Goal: Task Accomplishment & Management: Use online tool/utility

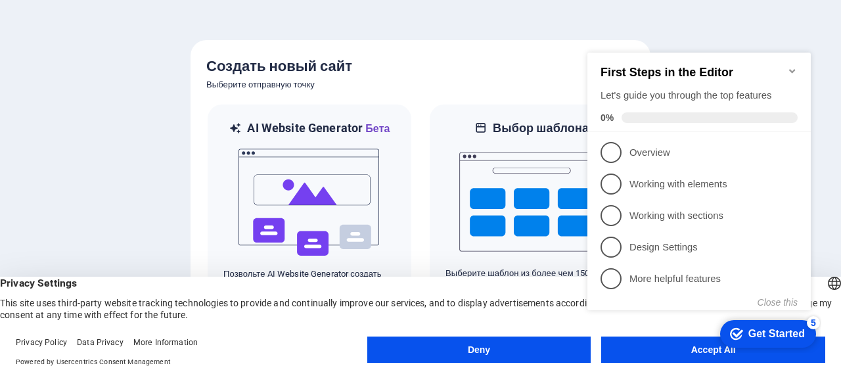
click at [789, 69] on icon "Minimize checklist" at bounding box center [792, 71] width 6 height 4
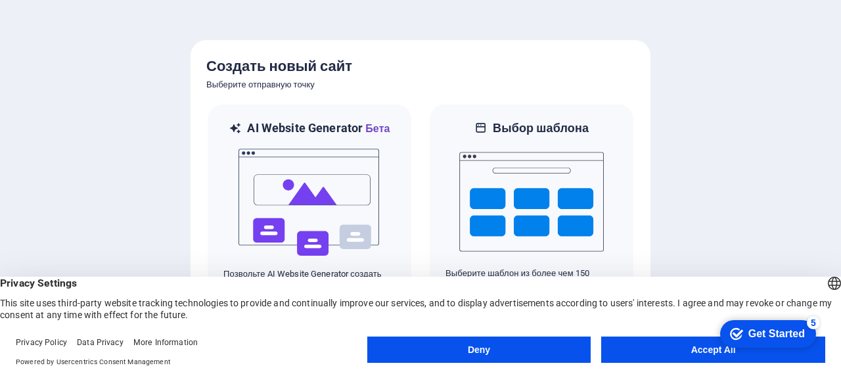
click at [686, 349] on button "Accept All" at bounding box center [713, 349] width 224 height 26
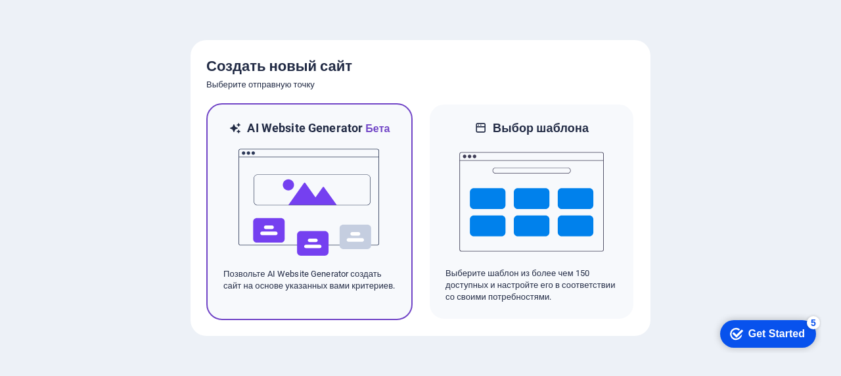
click at [334, 200] on img at bounding box center [309, 202] width 144 height 131
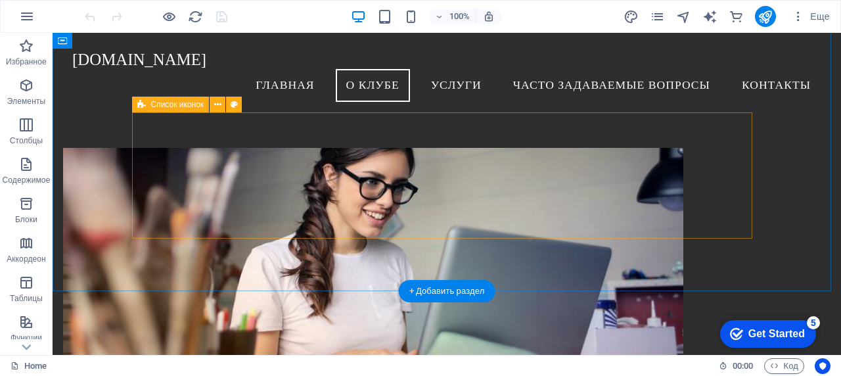
scroll to position [525, 0]
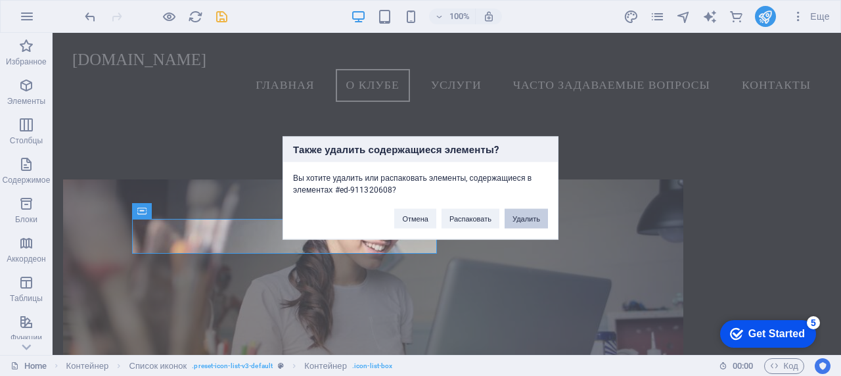
click at [524, 226] on button "Удалить" at bounding box center [525, 219] width 43 height 20
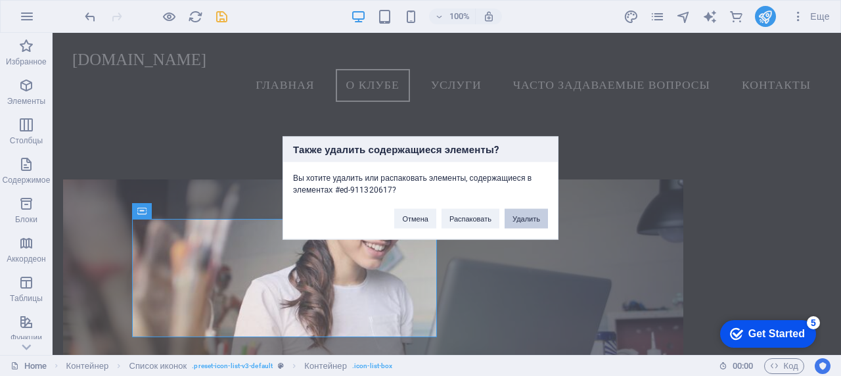
drag, startPoint x: 535, startPoint y: 222, endPoint x: 489, endPoint y: 188, distance: 57.4
click at [535, 222] on button "Удалить" at bounding box center [525, 219] width 43 height 20
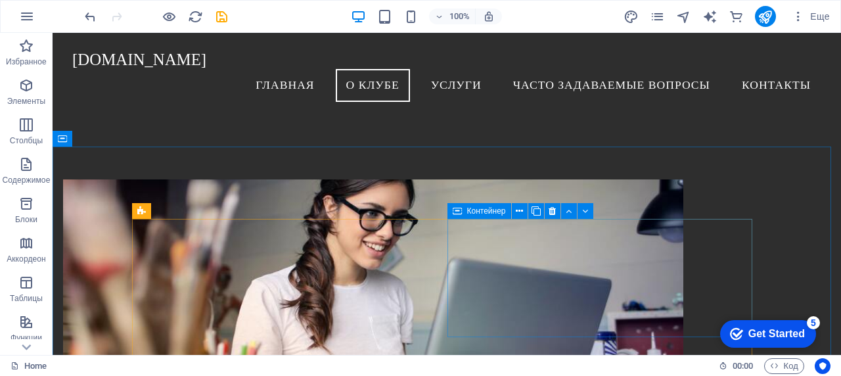
click at [464, 216] on div "Контейнер" at bounding box center [479, 211] width 64 height 16
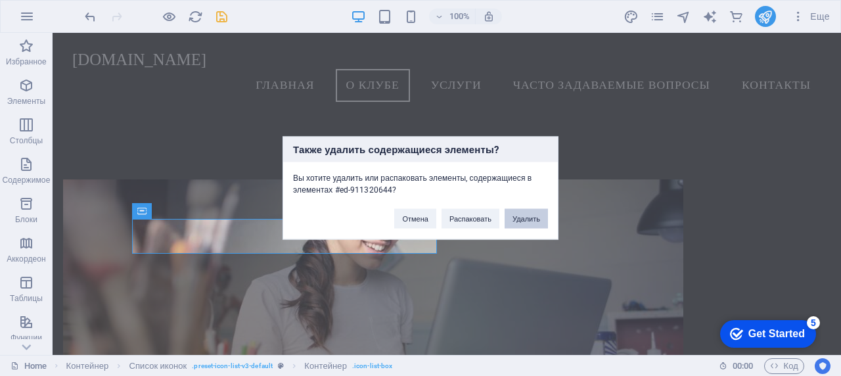
click at [515, 221] on button "Удалить" at bounding box center [525, 219] width 43 height 20
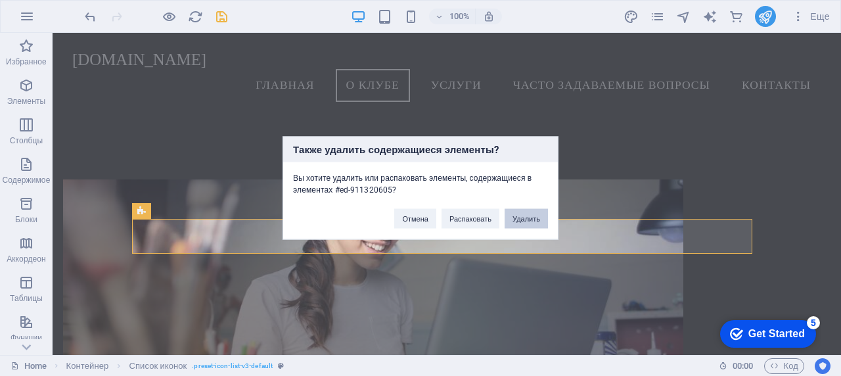
drag, startPoint x: 512, startPoint y: 223, endPoint x: 452, endPoint y: 188, distance: 69.4
click at [512, 223] on button "Удалить" at bounding box center [525, 219] width 43 height 20
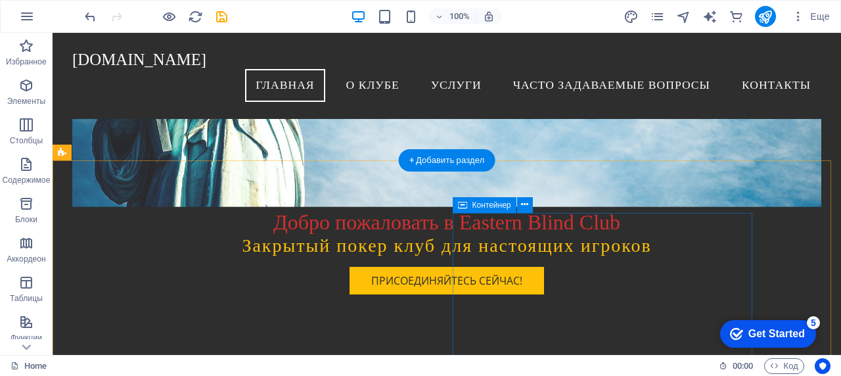
scroll to position [0, 0]
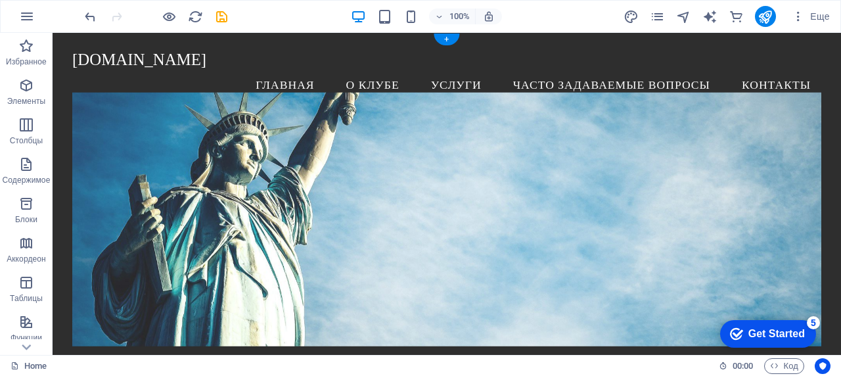
click at [517, 140] on figure at bounding box center [446, 218] width 749 height 253
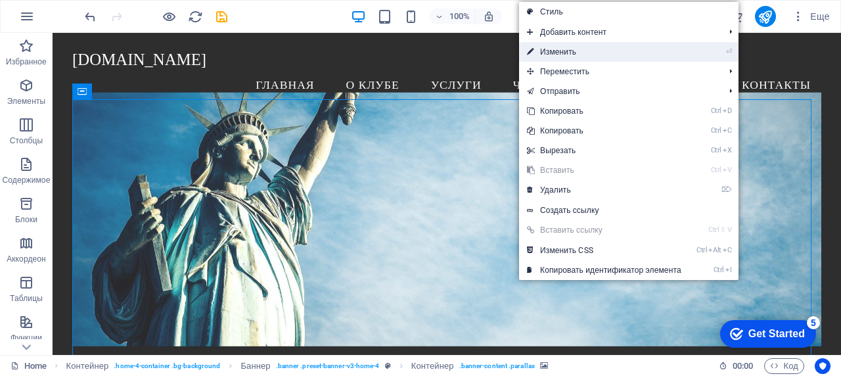
click at [594, 52] on link "⏎ Изменить" at bounding box center [604, 52] width 170 height 20
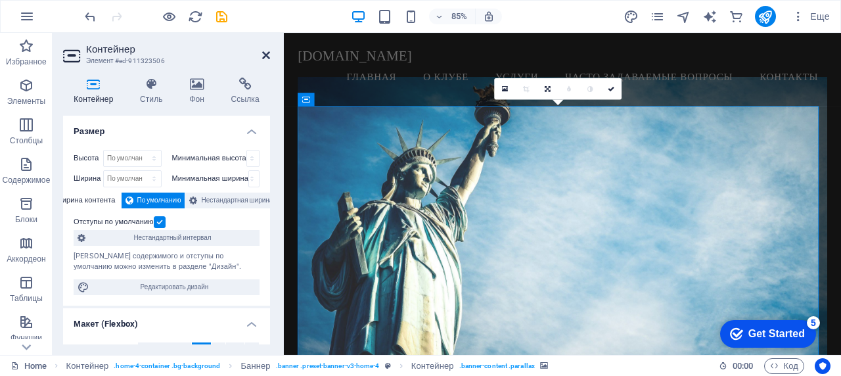
click at [266, 56] on icon at bounding box center [266, 55] width 8 height 11
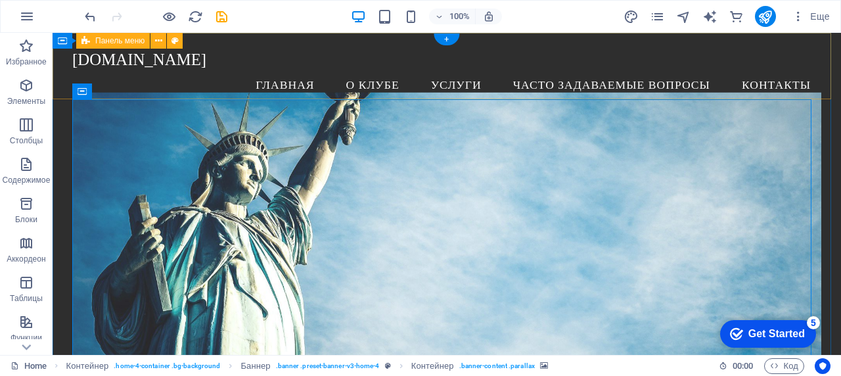
click at [79, 77] on div "[DOMAIN_NAME] Menu Главная О клубе Услуги Часто задаваемые вопросы Контакты" at bounding box center [447, 76] width 788 height 86
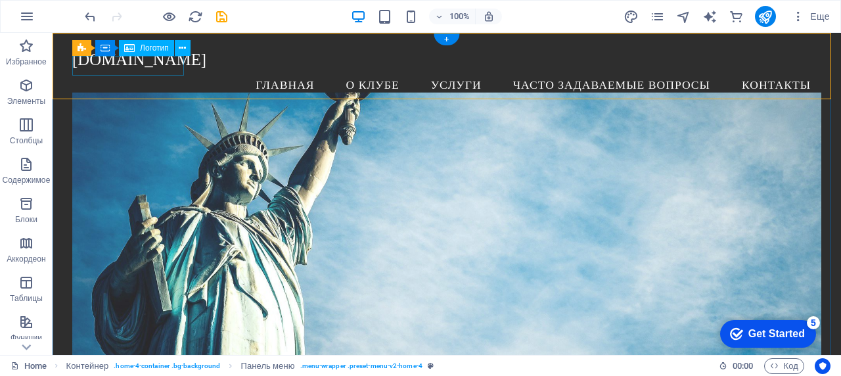
click at [83, 68] on div "[DOMAIN_NAME]" at bounding box center [446, 60] width 749 height 20
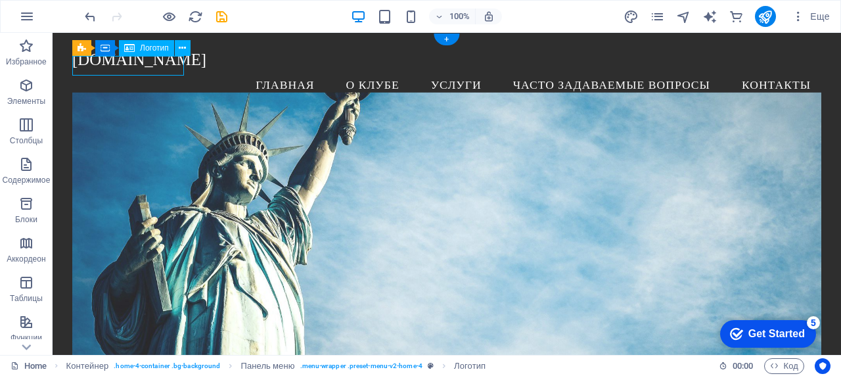
click at [83, 68] on div "[DOMAIN_NAME]" at bounding box center [446, 60] width 749 height 20
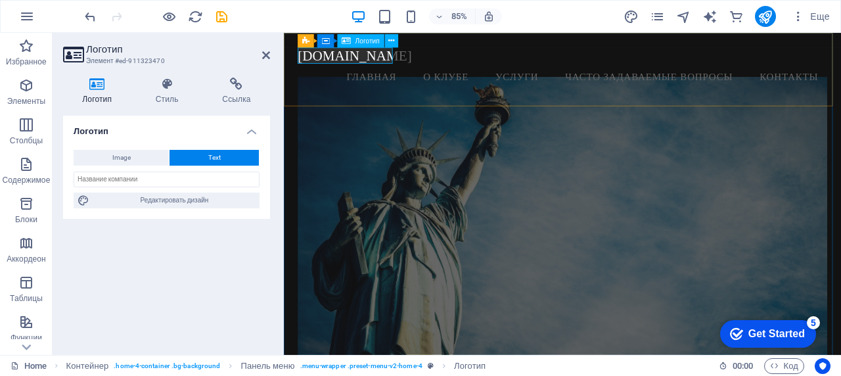
click at [326, 58] on div "[DOMAIN_NAME]" at bounding box center [611, 60] width 623 height 20
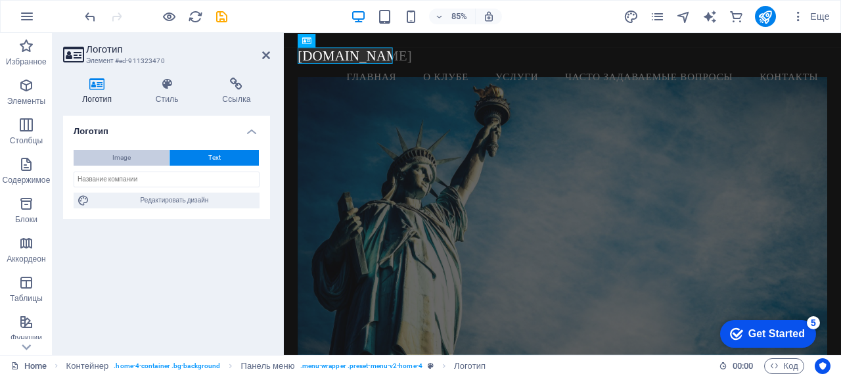
click at [117, 159] on span "Image" at bounding box center [121, 158] width 18 height 16
select select "DISABLED_OPTION_VALUE"
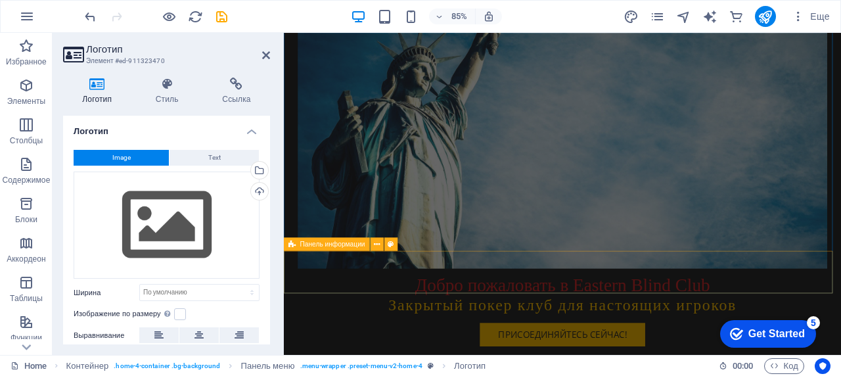
scroll to position [328, 0]
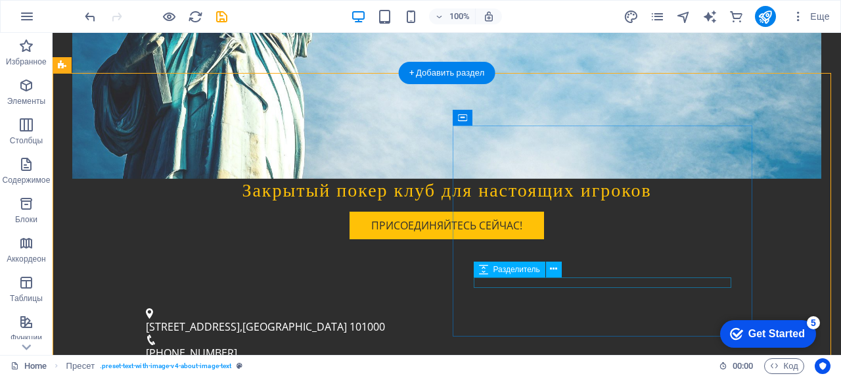
scroll to position [525, 0]
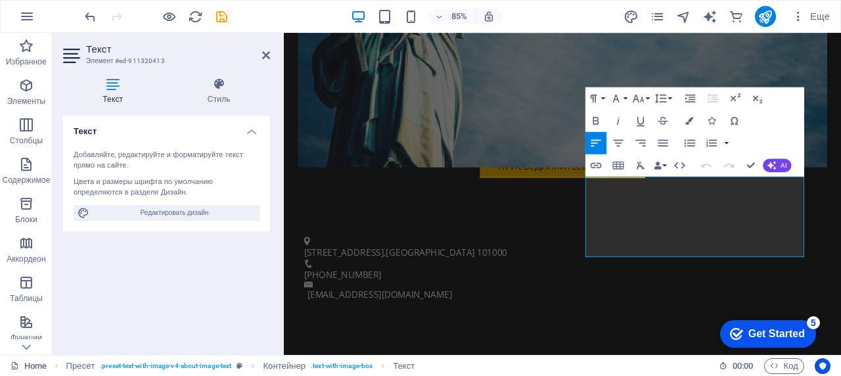
click at [164, 185] on div "Цвета и размеры шрифта по умолчанию определяются в разделе Дизайн." at bounding box center [167, 188] width 186 height 22
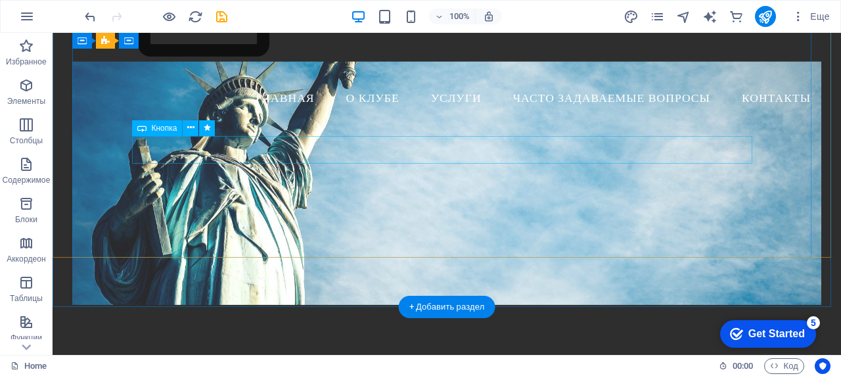
scroll to position [0, 0]
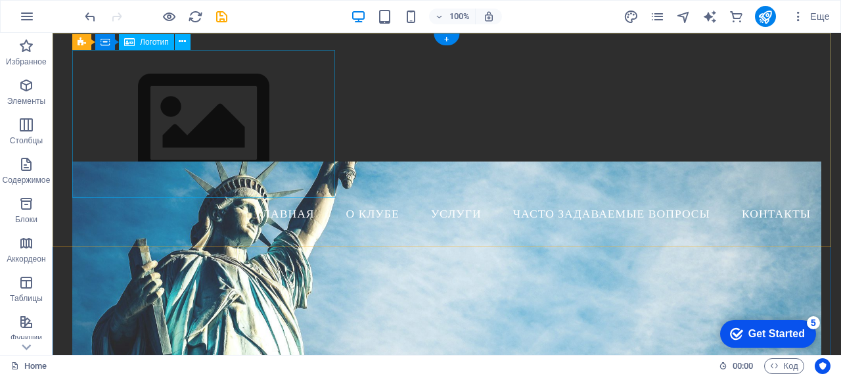
click at [177, 112] on div at bounding box center [446, 124] width 749 height 148
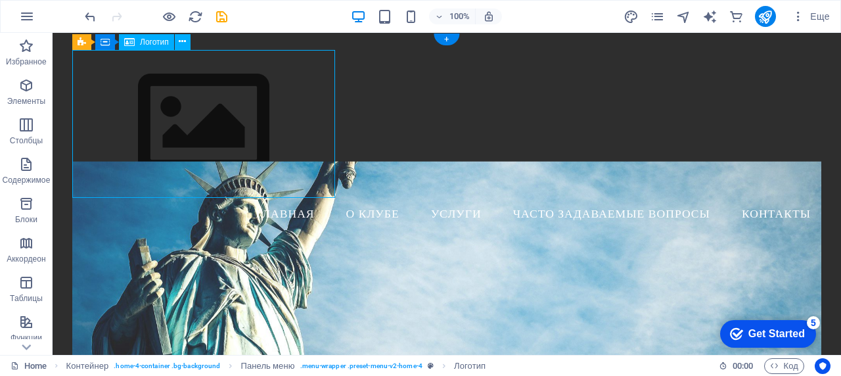
click at [177, 112] on div at bounding box center [446, 124] width 749 height 148
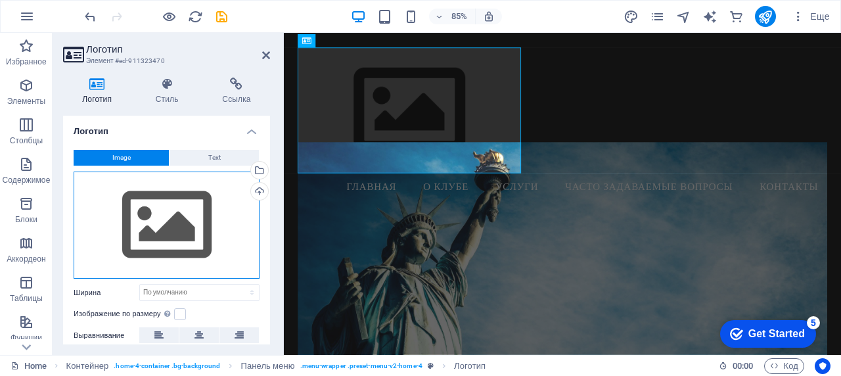
click at [152, 218] on div "Перетащите файлы сюда, нажмите, чтобы выбрать файлы, или выберите файлы из разд…" at bounding box center [167, 225] width 186 height 108
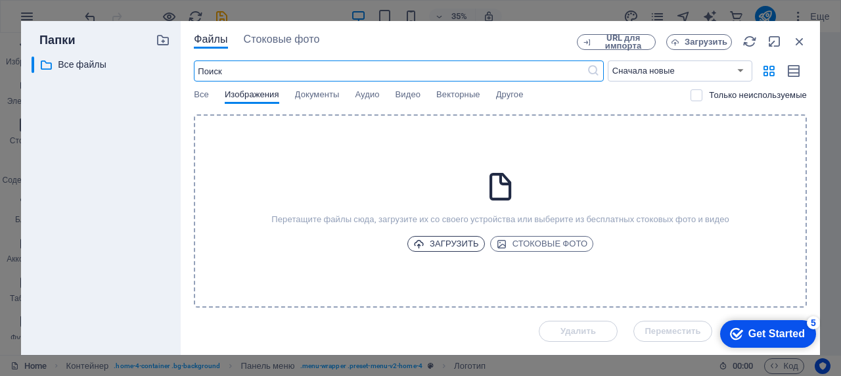
click at [446, 246] on span "Загрузить" at bounding box center [446, 244] width 66 height 16
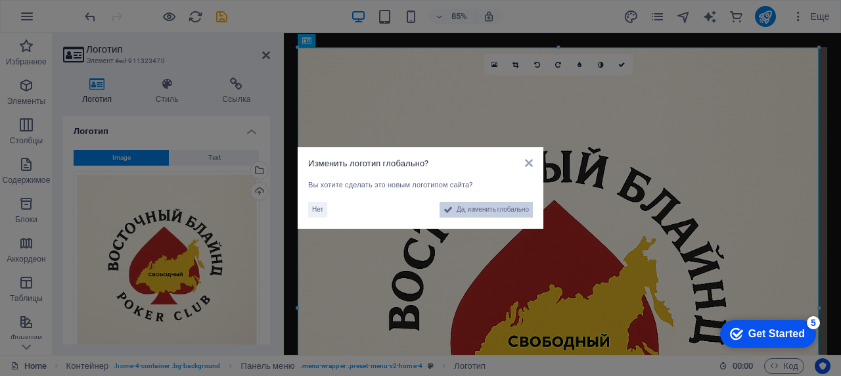
click at [452, 213] on button "Да, изменить глобально" at bounding box center [485, 210] width 93 height 16
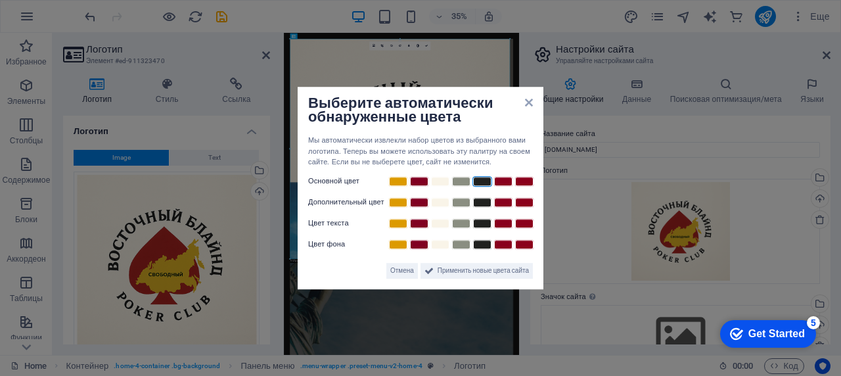
click at [483, 185] on link at bounding box center [482, 181] width 20 height 11
click at [481, 186] on link at bounding box center [482, 181] width 20 height 11
click at [477, 274] on span "Применить новые цвета сайта" at bounding box center [482, 271] width 91 height 16
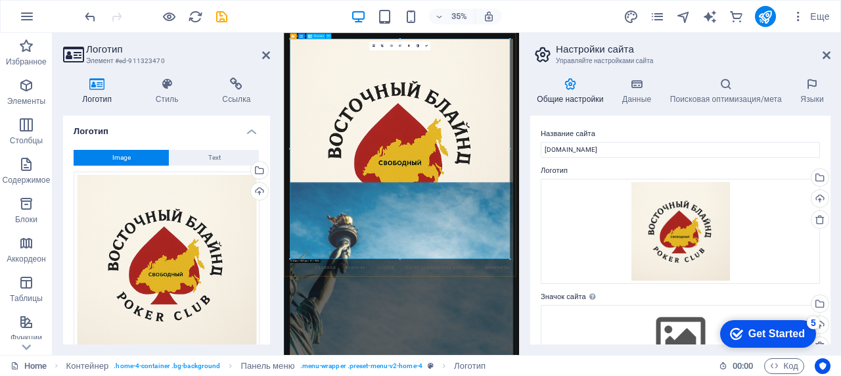
click at [840, 375] on div at bounding box center [620, 369] width 638 height 638
click at [169, 91] on h4 "Стиль" at bounding box center [169, 91] width 67 height 28
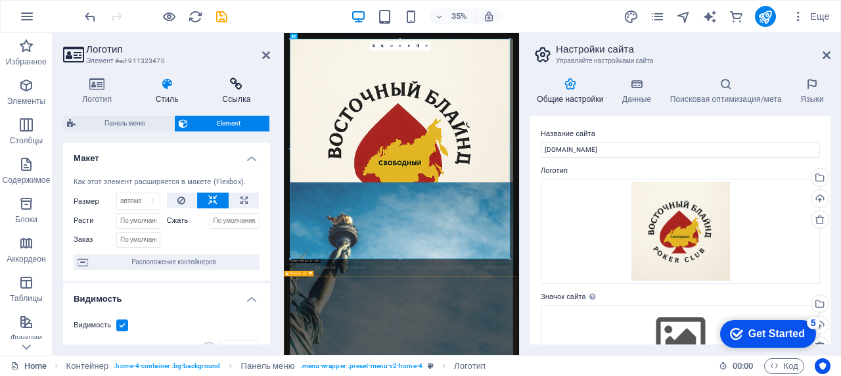
click at [239, 94] on h4 "Ссылка" at bounding box center [236, 91] width 67 height 28
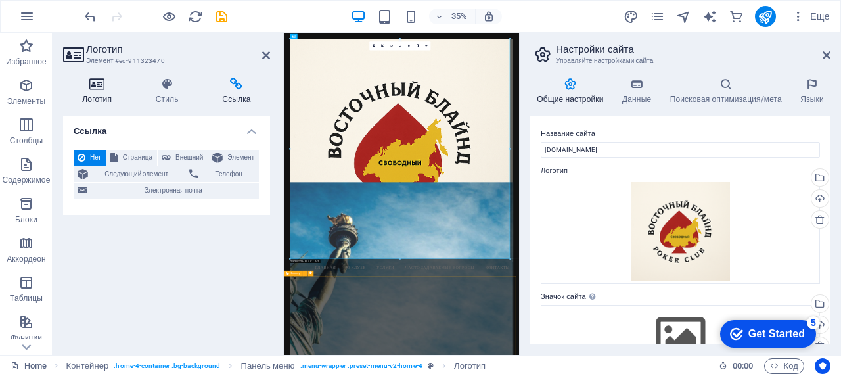
click at [102, 83] on icon at bounding box center [97, 83] width 68 height 13
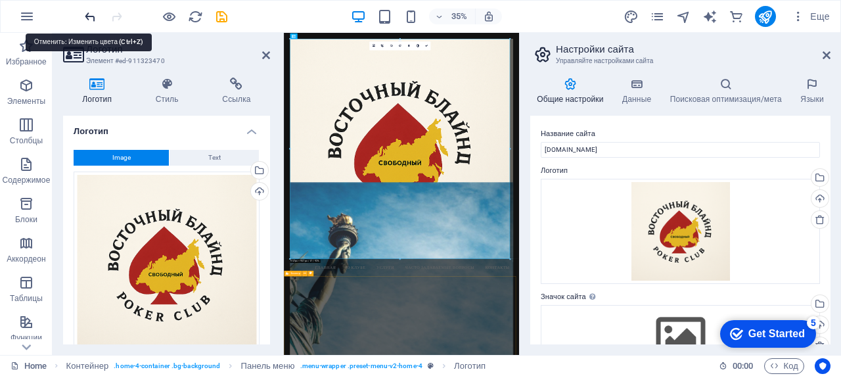
click at [91, 22] on icon "undo" at bounding box center [90, 16] width 15 height 15
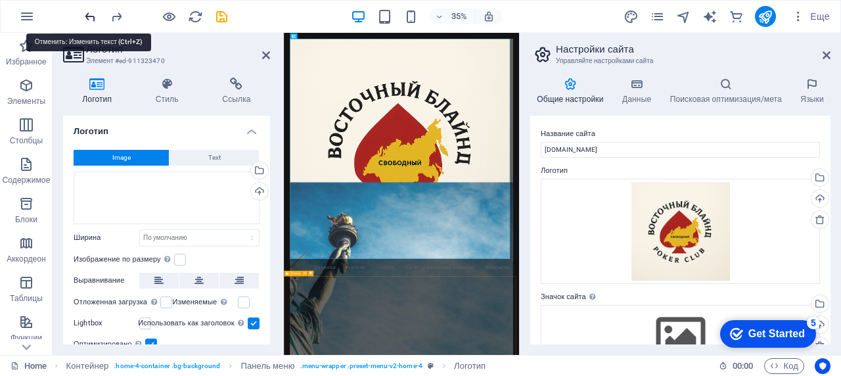
click at [89, 17] on icon "undo" at bounding box center [90, 16] width 15 height 15
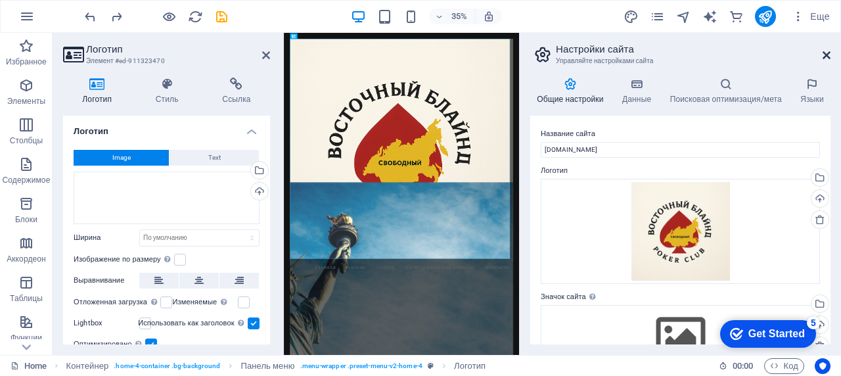
click at [822, 53] on icon at bounding box center [826, 55] width 8 height 11
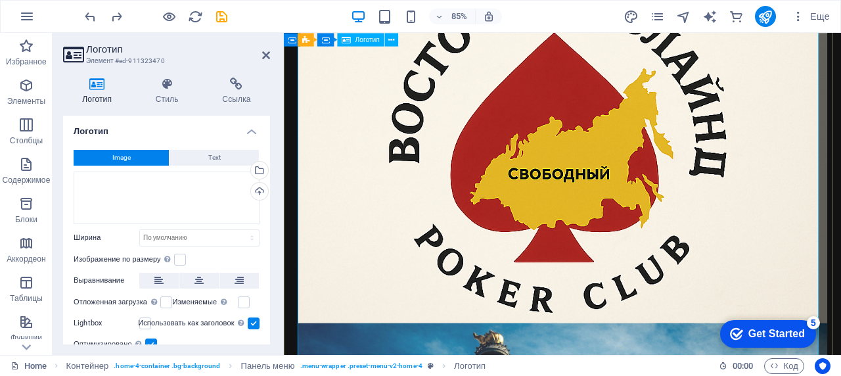
click at [724, 135] on div at bounding box center [611, 164] width 623 height 623
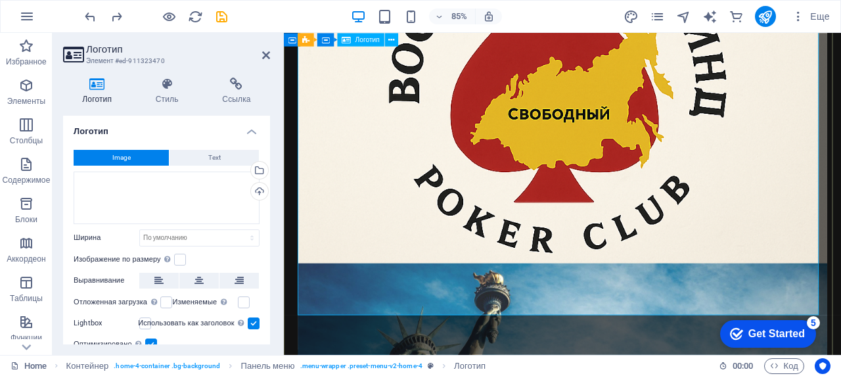
scroll to position [394, 0]
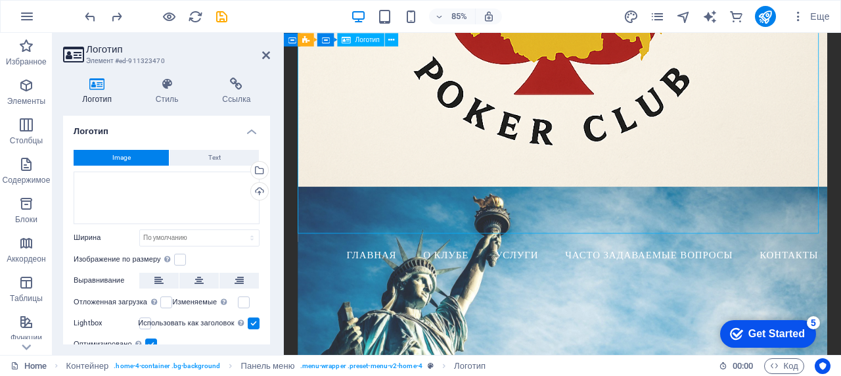
drag, startPoint x: 908, startPoint y: 263, endPoint x: 787, endPoint y: 217, distance: 128.7
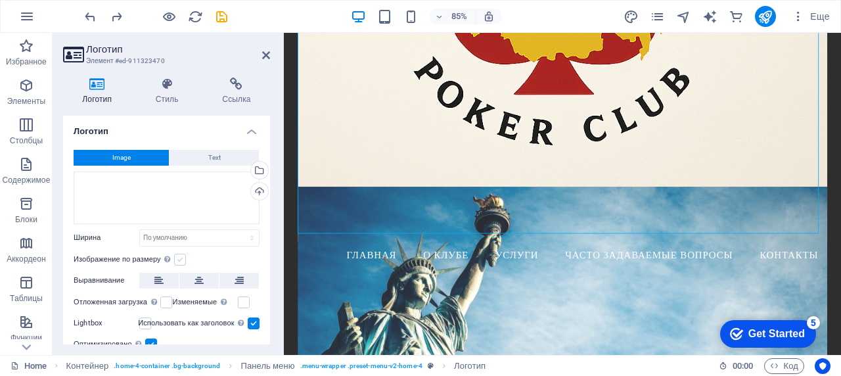
click at [178, 261] on label at bounding box center [180, 259] width 12 height 12
click at [0, 0] on input "Изображение по размеру Автоматически подстраивать изображение под фиксированную…" at bounding box center [0, 0] width 0 height 0
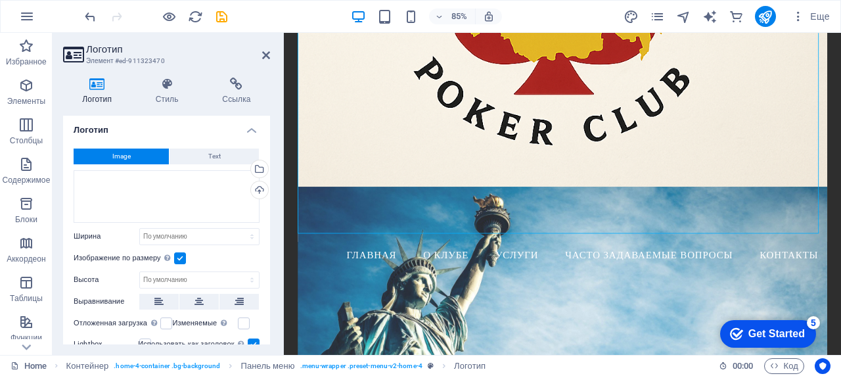
scroll to position [0, 0]
click at [269, 53] on icon at bounding box center [266, 55] width 8 height 11
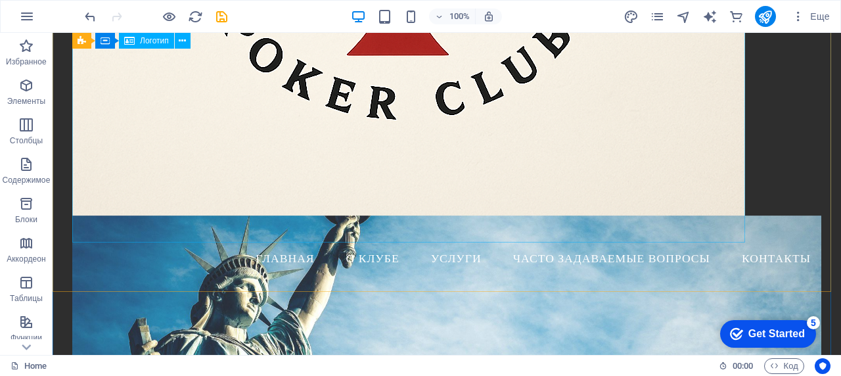
scroll to position [371, 0]
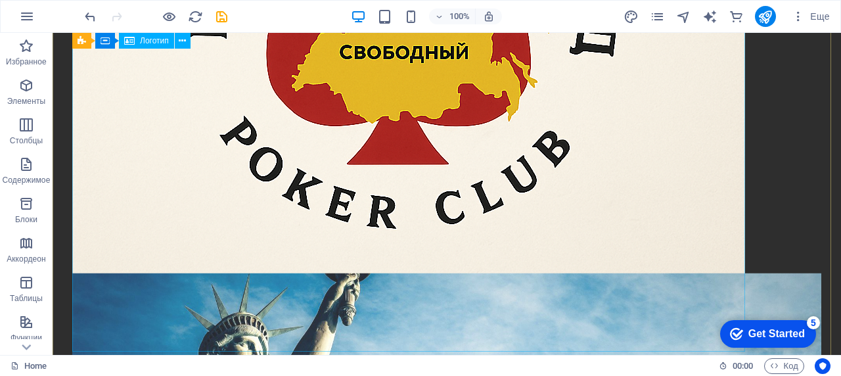
click at [527, 162] on div at bounding box center [446, 15] width 749 height 672
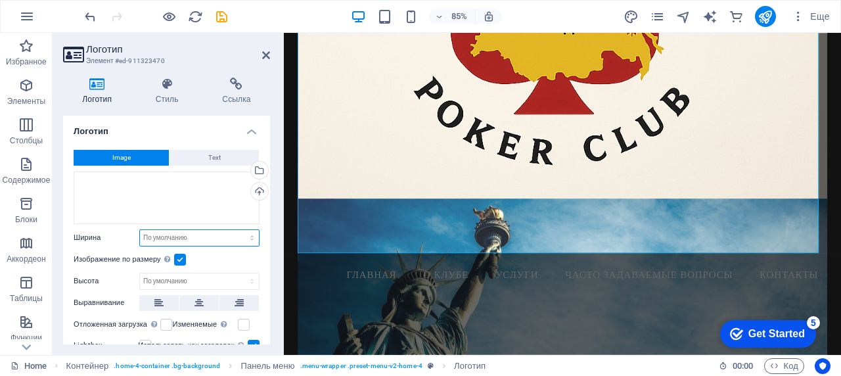
click at [228, 240] on select "По умолчанию автоматически px rem % em vh vw" at bounding box center [199, 238] width 119 height 16
select select "px"
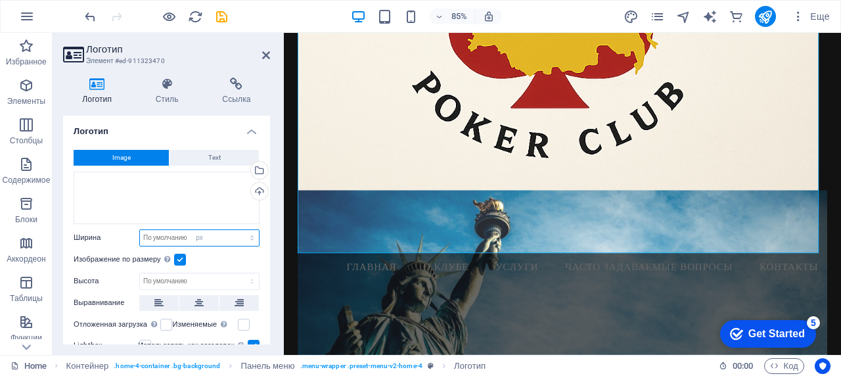
click at [238, 230] on select "По умолчанию автоматически px rem % em vh vw" at bounding box center [199, 238] width 119 height 16
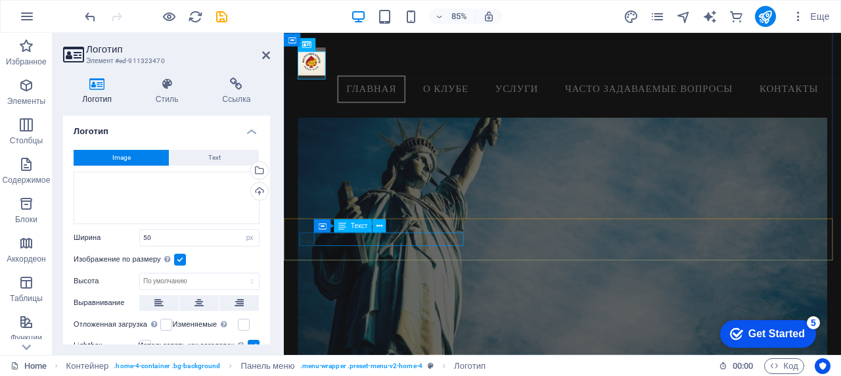
scroll to position [0, 0]
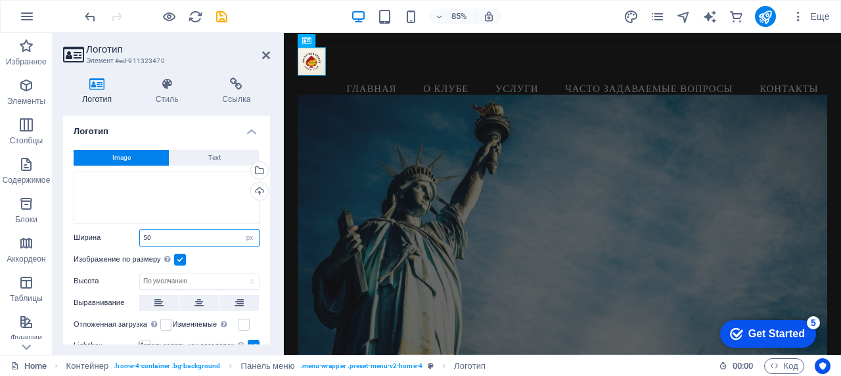
click at [198, 234] on input "50" at bounding box center [199, 238] width 119 height 16
type input "150"
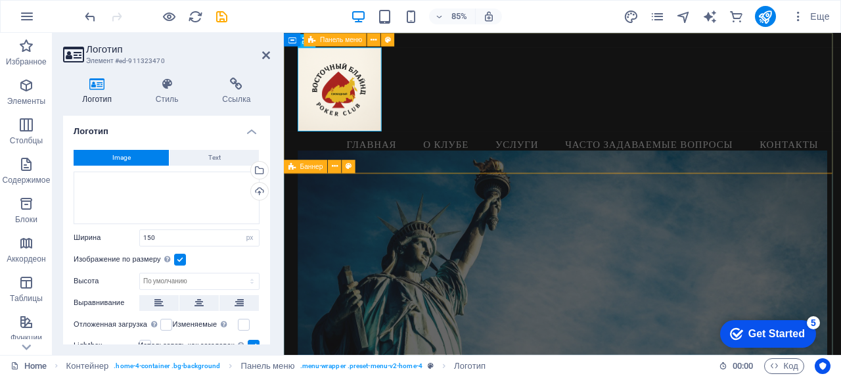
click at [548, 108] on div "Menu Главная О клубе Услуги Часто задаваемые вопросы Контакты" at bounding box center [611, 115] width 655 height 165
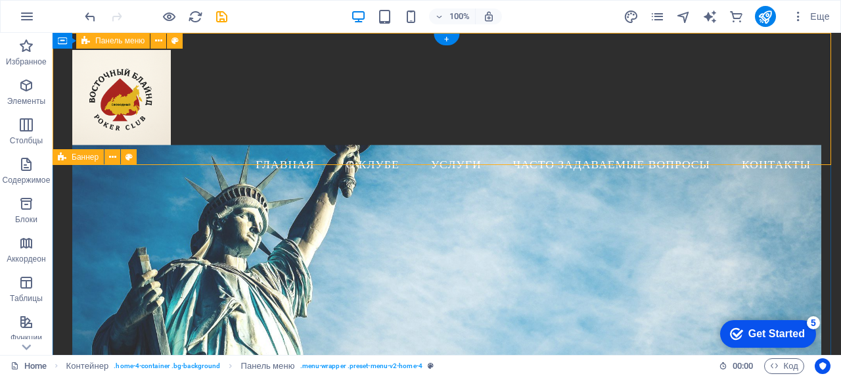
click at [428, 127] on div "Menu Главная О клубе Услуги Часто задаваемые вопросы Контакты" at bounding box center [447, 115] width 788 height 165
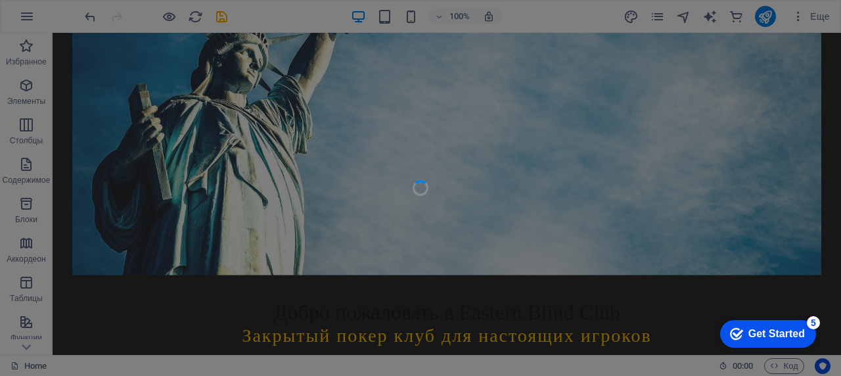
scroll to position [263, 0]
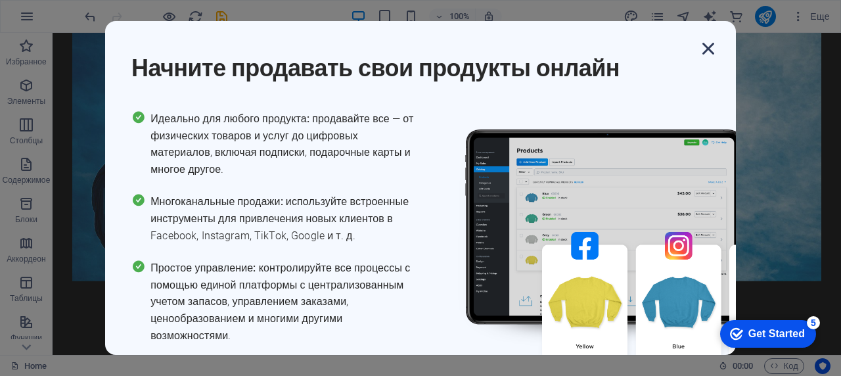
click at [705, 47] on icon "button" at bounding box center [708, 49] width 24 height 24
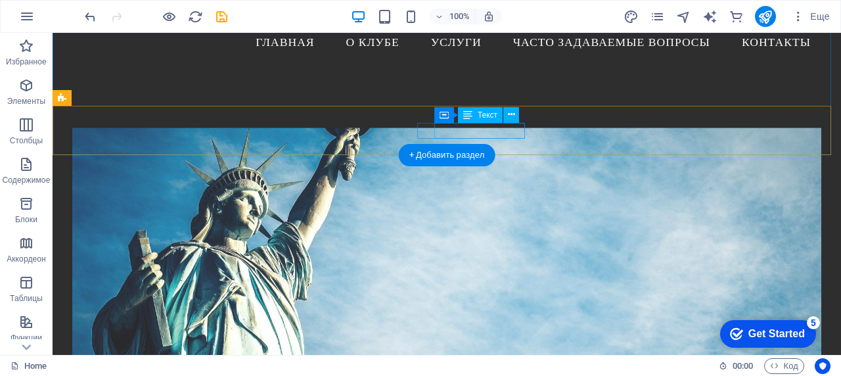
scroll to position [0, 0]
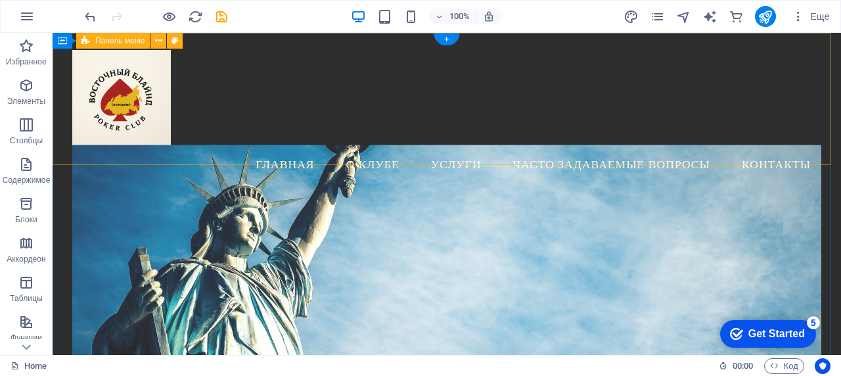
click at [436, 128] on div "Menu Главная О клубе Услуги Часто задаваемые вопросы Контакты" at bounding box center [447, 115] width 788 height 165
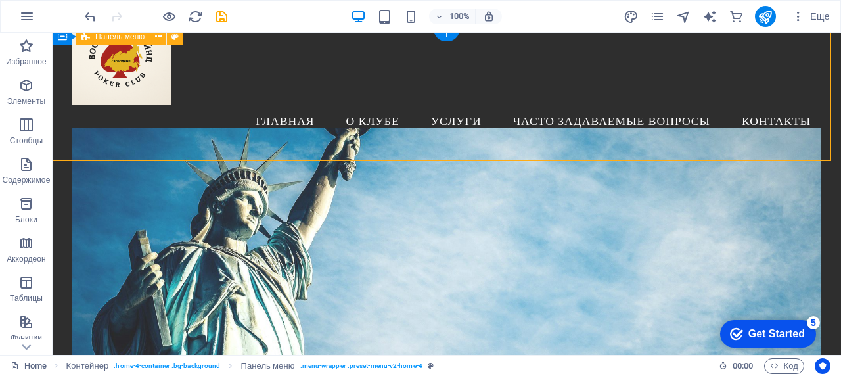
scroll to position [66, 0]
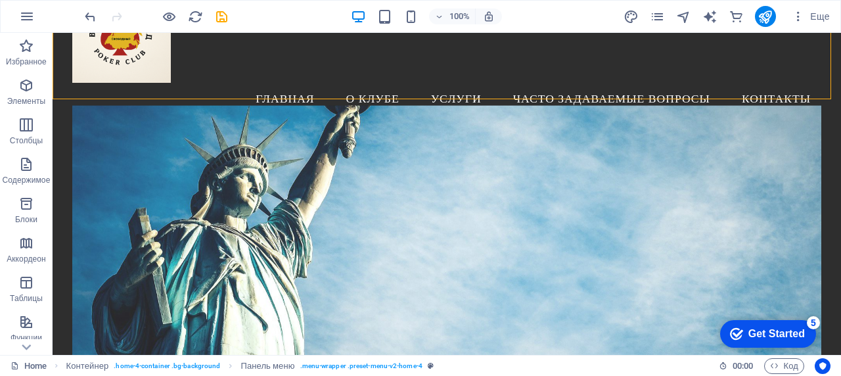
click at [387, 154] on figure at bounding box center [446, 252] width 749 height 294
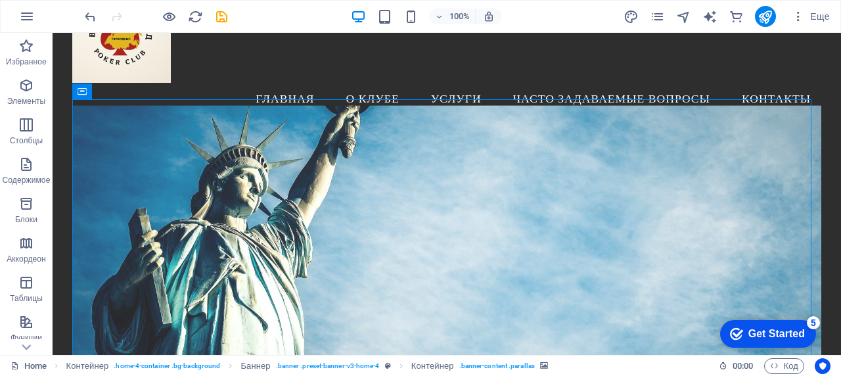
click at [387, 154] on figure at bounding box center [446, 252] width 749 height 294
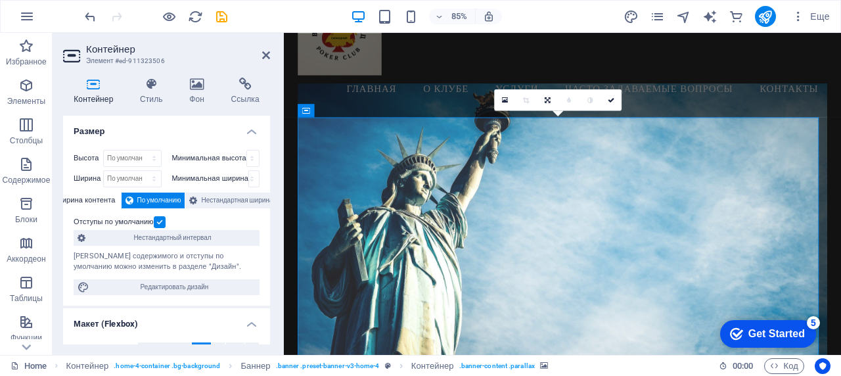
click at [195, 76] on div "Контейнер Стиль Фон Ссылка Размер Высота По умолчанию px rem % vh vw Минимальна…" at bounding box center [167, 211] width 228 height 288
click at [206, 89] on icon at bounding box center [197, 83] width 36 height 13
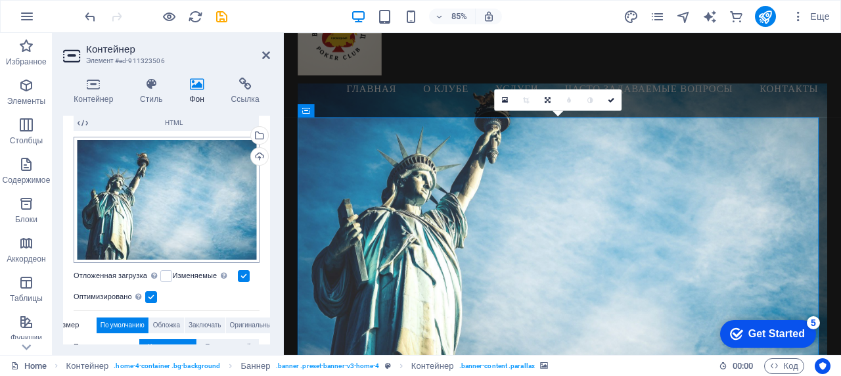
scroll to position [131, 0]
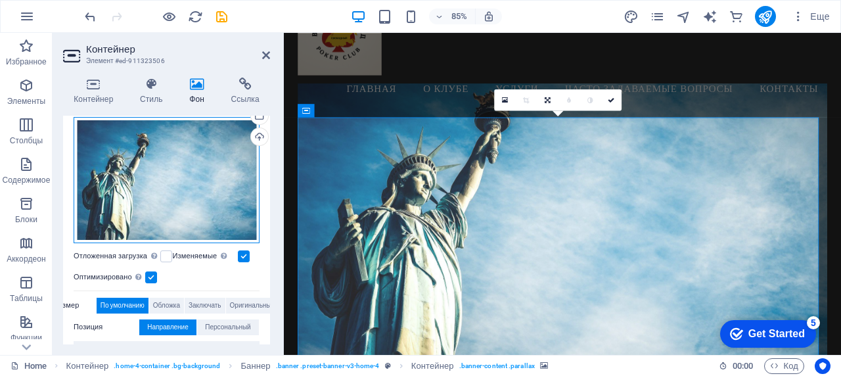
click at [156, 202] on div "Перетащите файлы сюда, нажмите, чтобы выбрать файлы, или выберите файлы из разд…" at bounding box center [167, 180] width 186 height 126
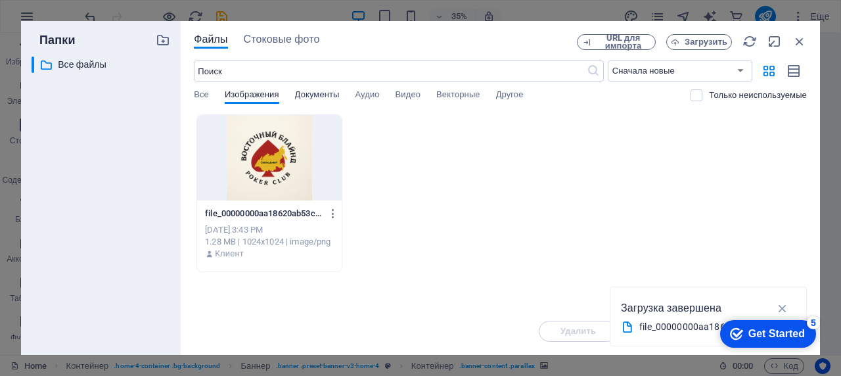
click at [319, 99] on span "Документы" at bounding box center [317, 96] width 45 height 18
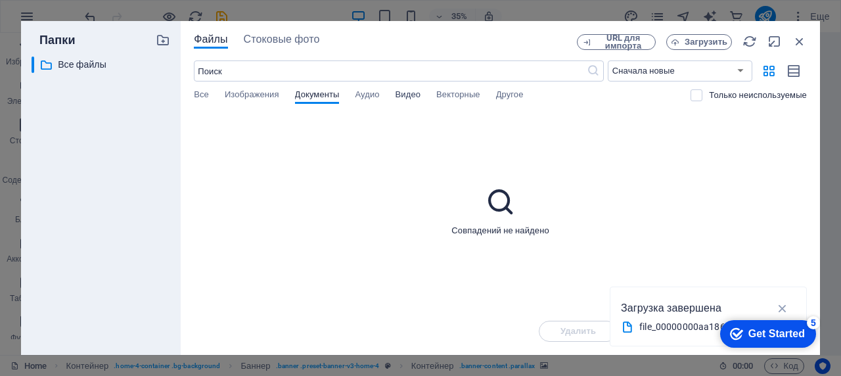
click at [402, 102] on button "Видео" at bounding box center [407, 96] width 25 height 14
click at [242, 100] on span "Изображения" at bounding box center [252, 96] width 55 height 18
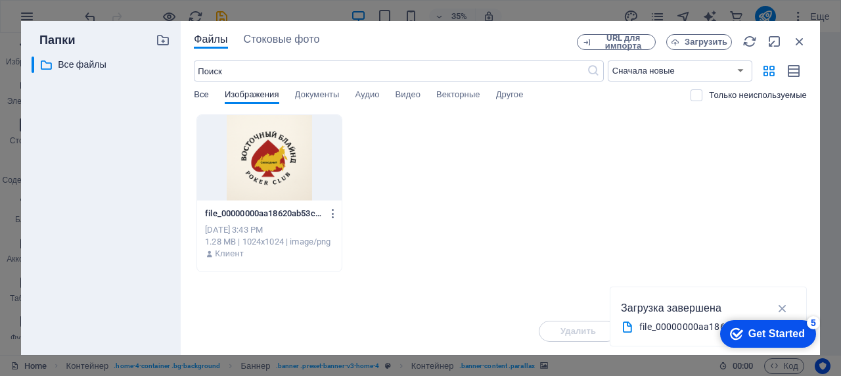
click at [198, 99] on span "Все" at bounding box center [201, 96] width 15 height 18
click at [802, 41] on icon "button" at bounding box center [799, 41] width 14 height 14
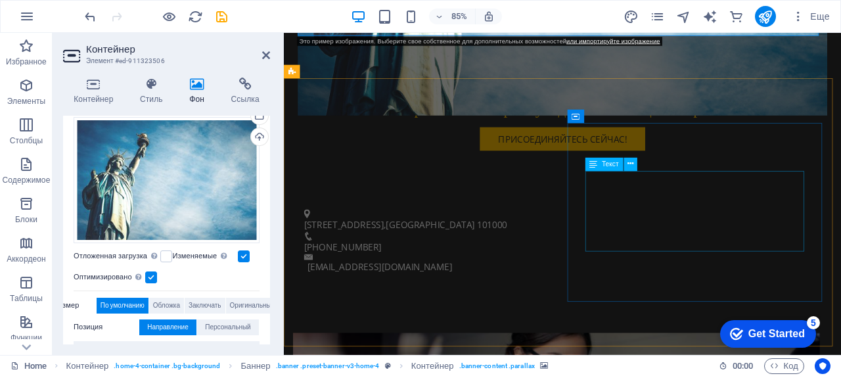
scroll to position [525, 0]
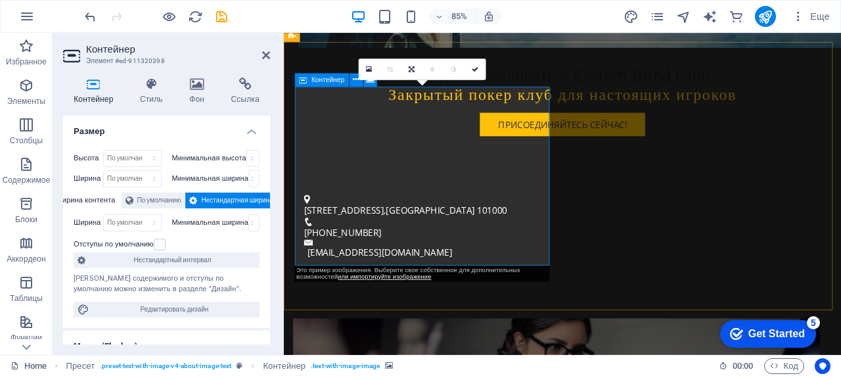
click at [200, 97] on h4 "Фон" at bounding box center [199, 91] width 41 height 28
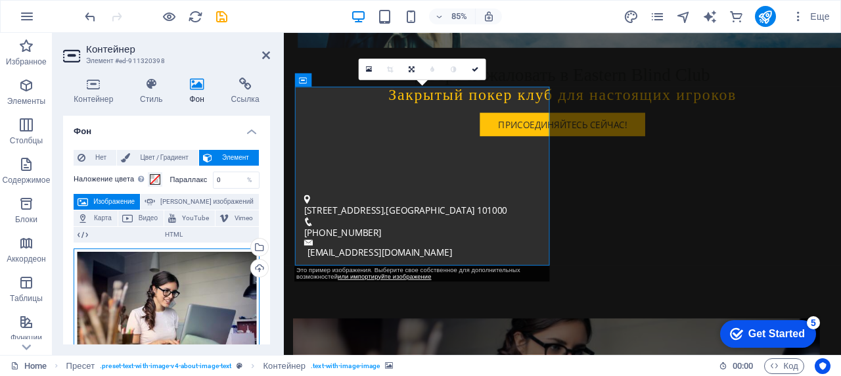
click at [181, 290] on div "Перетащите файлы сюда, нажмите, чтобы выбрать файлы, или выберите файлы из разд…" at bounding box center [167, 311] width 186 height 126
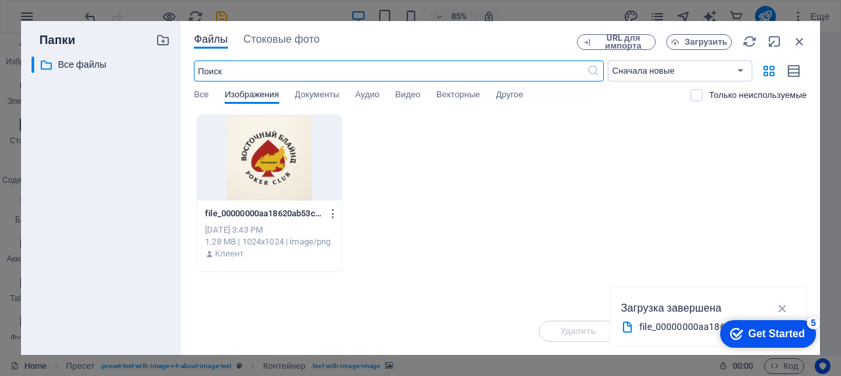
click at [181, 288] on div "Файлы Стоковые фото URL для импорта Загрузить ​ Сначала новые Сначала старые Им…" at bounding box center [500, 188] width 639 height 334
click at [338, 95] on span "Документы" at bounding box center [317, 96] width 45 height 18
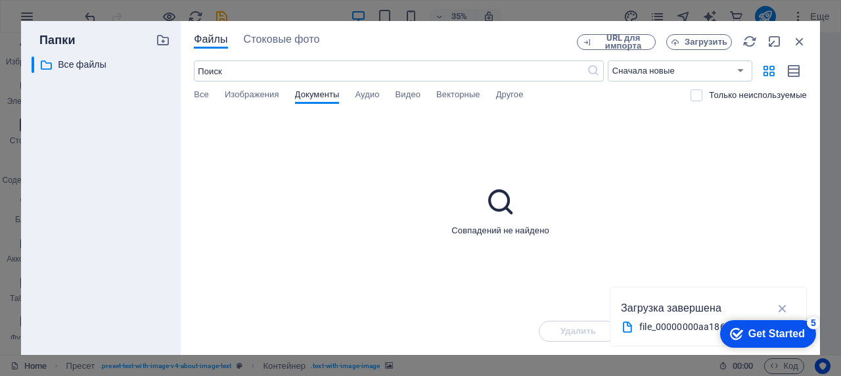
click at [249, 89] on div "​ Сначала новые Сначала старые Имя (A-Z) Имя (Z-A) Размер (0-9) Размер (9-0) Ра…" at bounding box center [500, 87] width 613 height 54
click at [247, 88] on div "​ Сначала новые Сначала старые Имя (A-Z) Имя (Z-A) Размер (0-9) Размер (9-0) Ра…" at bounding box center [500, 87] width 613 height 54
click at [256, 95] on span "Изображения" at bounding box center [252, 96] width 55 height 18
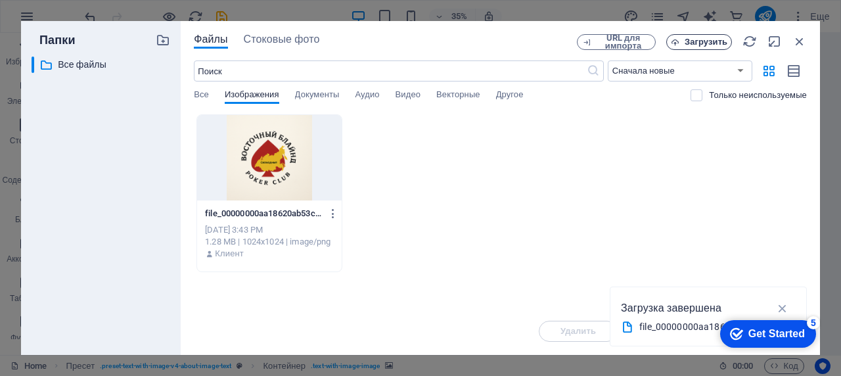
click at [708, 45] on span "Загрузить" at bounding box center [705, 42] width 43 height 8
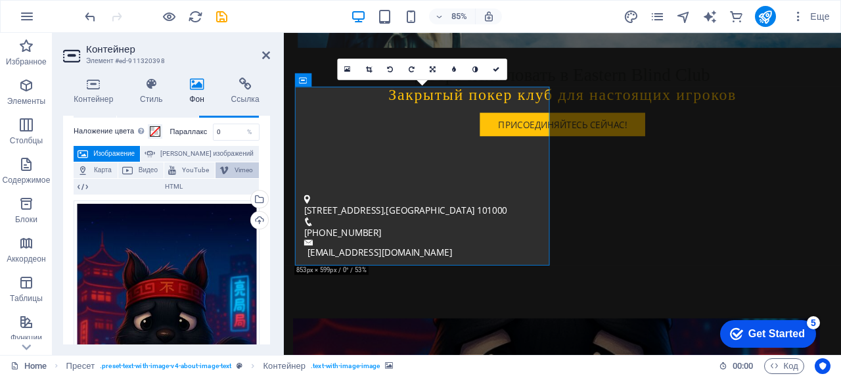
scroll to position [66, 0]
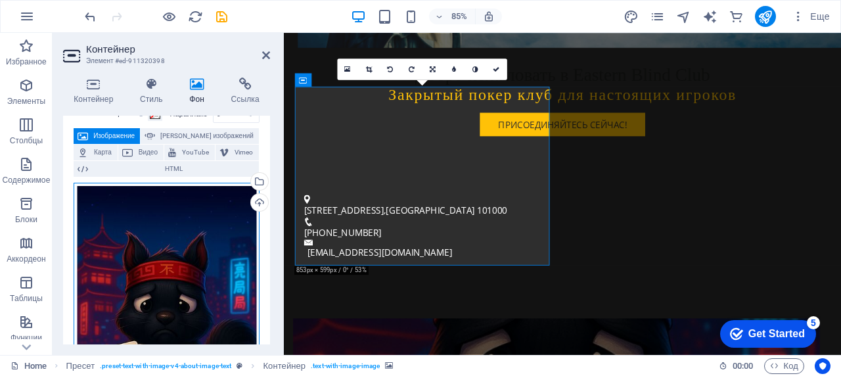
click at [175, 257] on div "Перетащите файлы сюда, нажмите, чтобы выбрать файлы, или выберите файлы из разд…" at bounding box center [167, 321] width 186 height 276
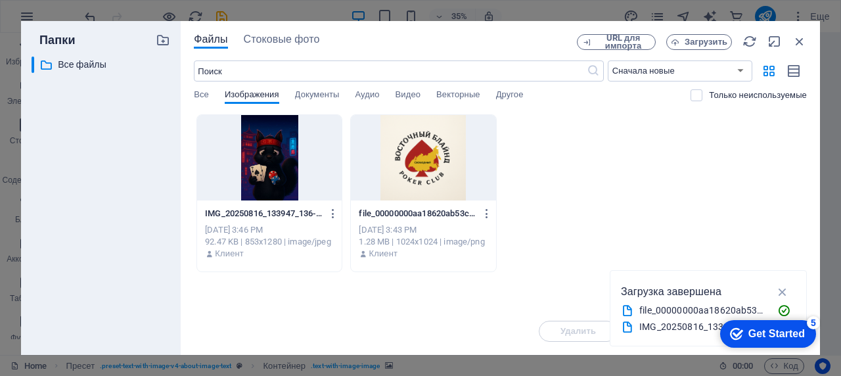
click at [175, 257] on div "Папки ​ Все файлы Все файлы" at bounding box center [101, 188] width 160 height 334
click at [679, 38] on icon "button" at bounding box center [674, 42] width 9 height 9
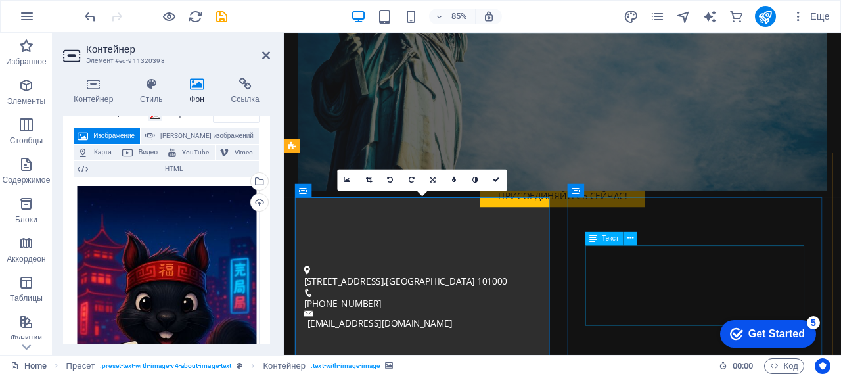
scroll to position [460, 0]
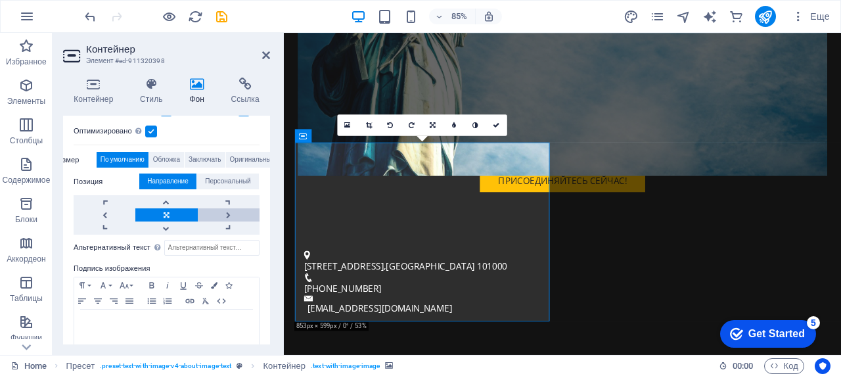
scroll to position [439, 0]
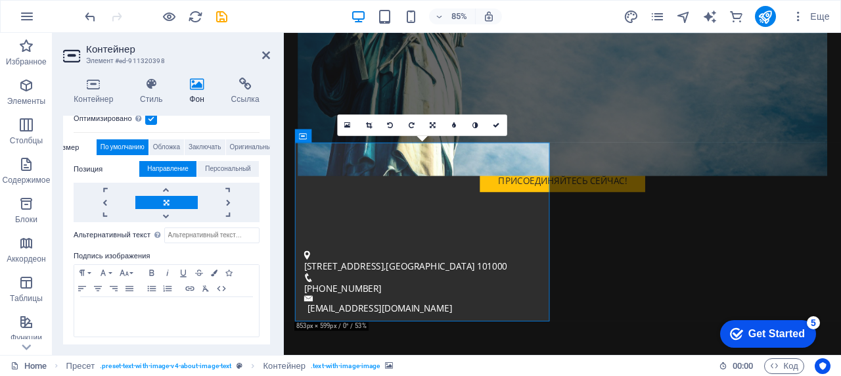
drag, startPoint x: 775, startPoint y: 330, endPoint x: 902, endPoint y: 527, distance: 234.6
click at [775, 331] on div "Get Started" at bounding box center [776, 334] width 56 height 12
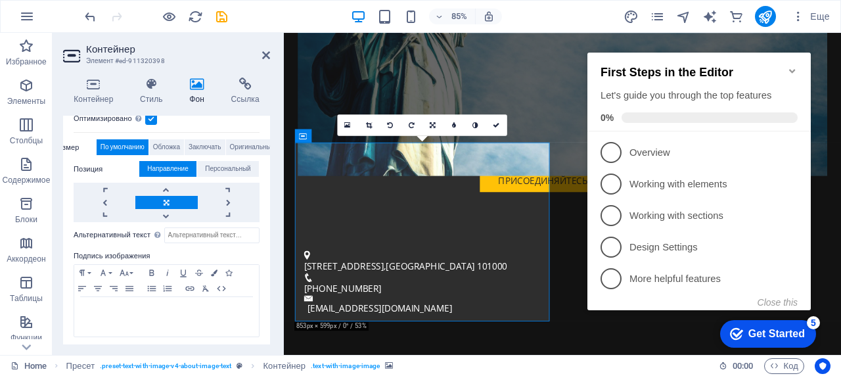
click at [791, 70] on icon "Minimize checklist" at bounding box center [792, 71] width 11 height 11
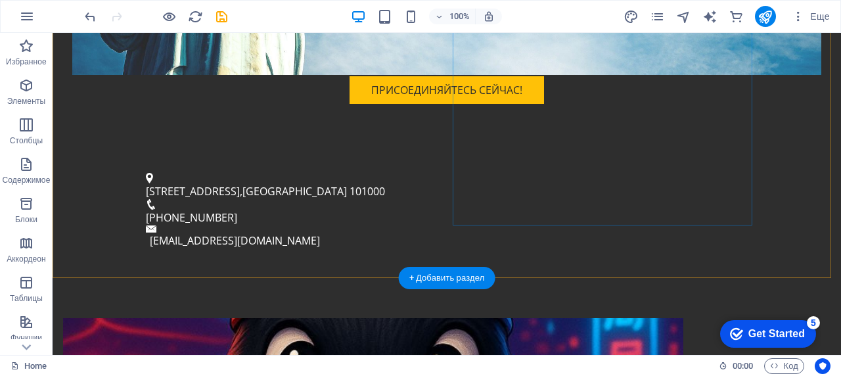
scroll to position [525, 0]
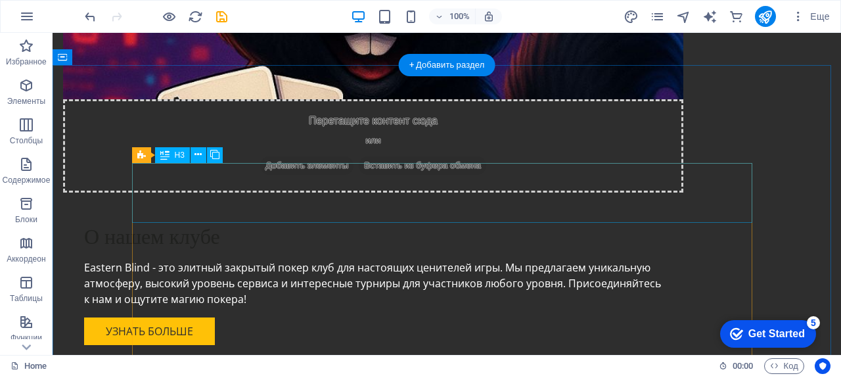
scroll to position [985, 0]
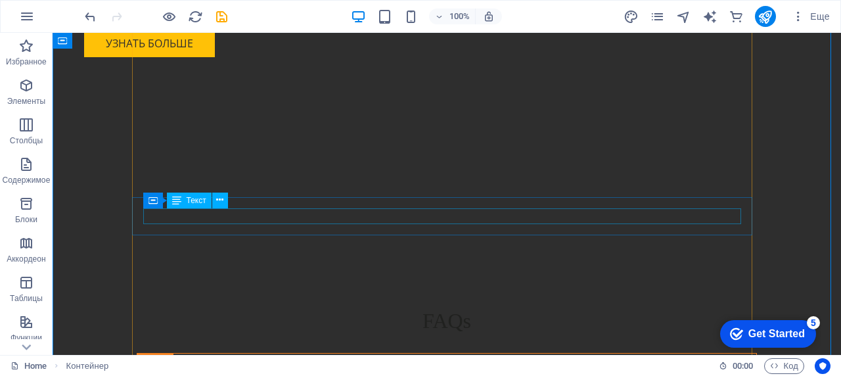
scroll to position [1313, 0]
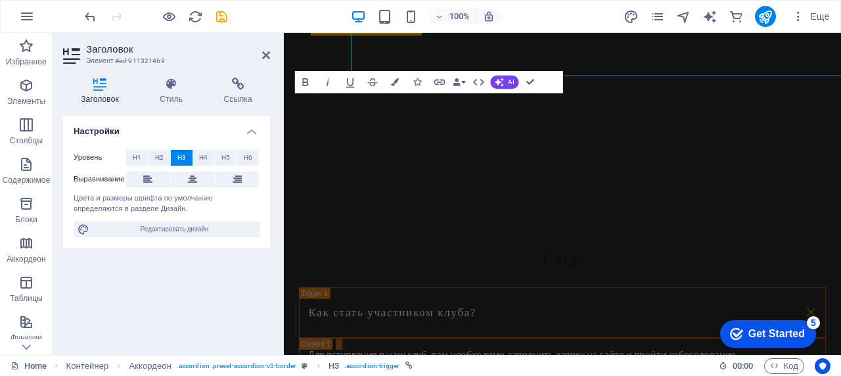
scroll to position [1393, 0]
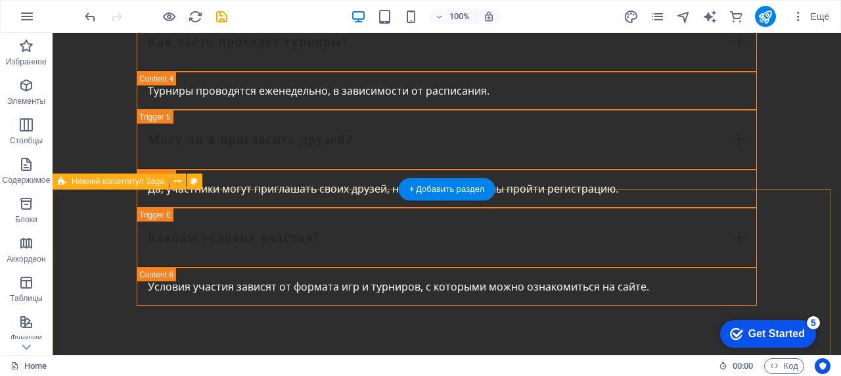
scroll to position [1935, 0]
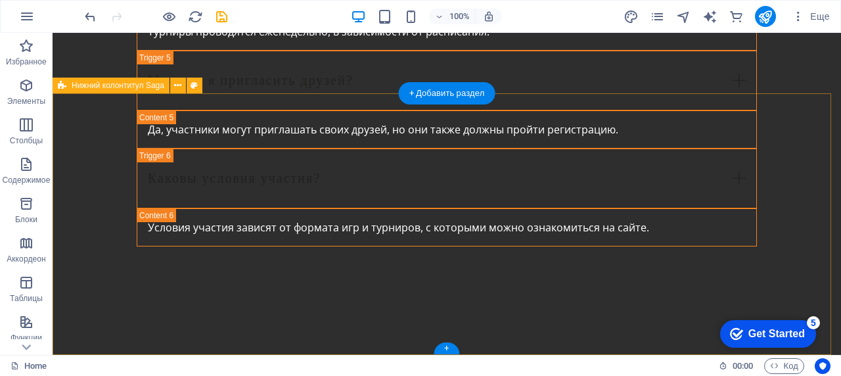
select select "footer"
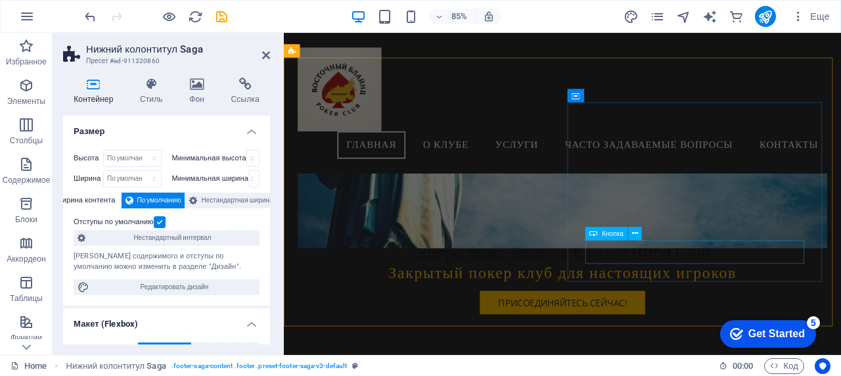
scroll to position [0, 0]
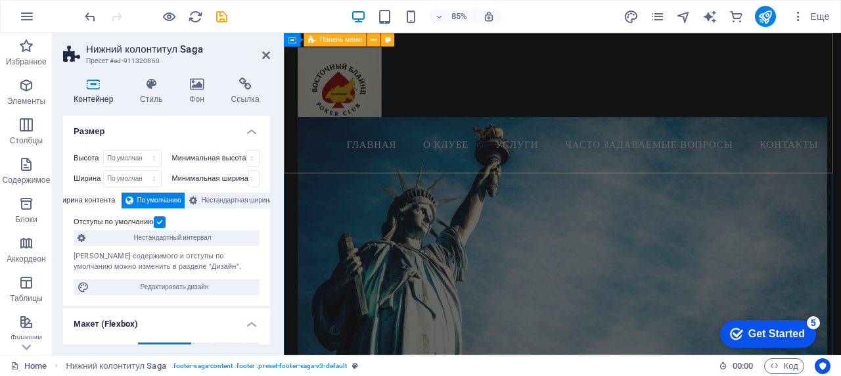
click at [689, 64] on div "Menu Главная О клубе Услуги Часто задаваемые вопросы Контакты" at bounding box center [611, 115] width 655 height 165
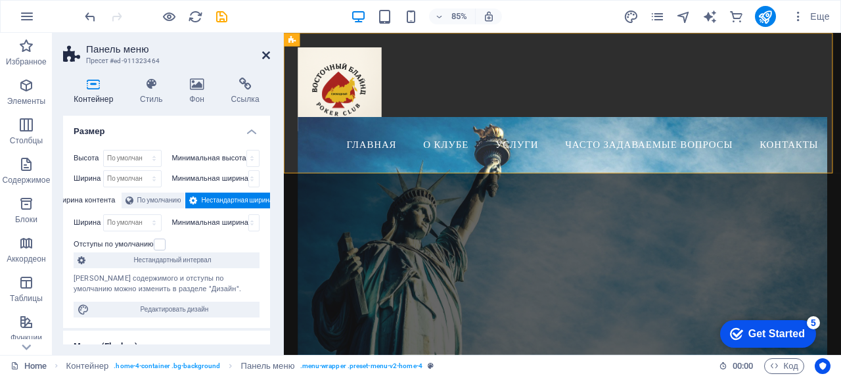
click at [263, 55] on icon at bounding box center [266, 55] width 8 height 11
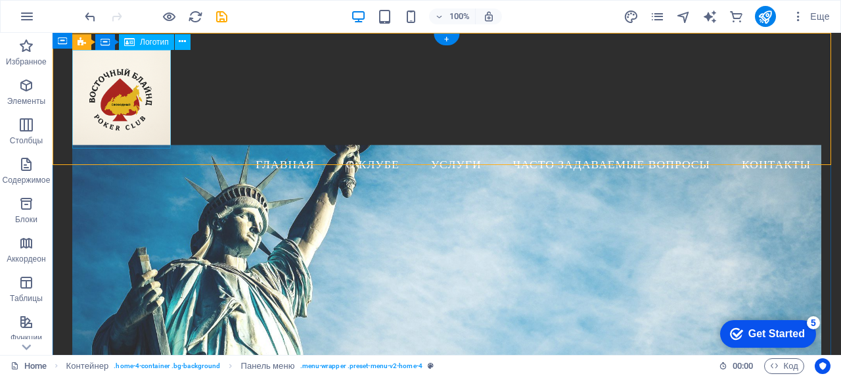
click at [161, 108] on div at bounding box center [446, 99] width 749 height 99
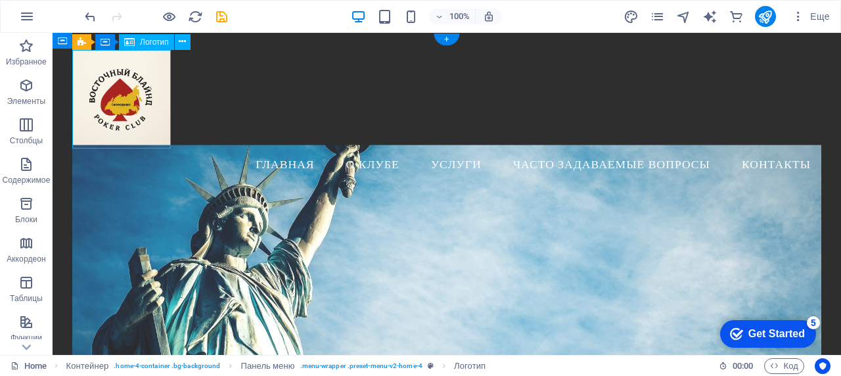
click at [165, 120] on div at bounding box center [446, 99] width 749 height 99
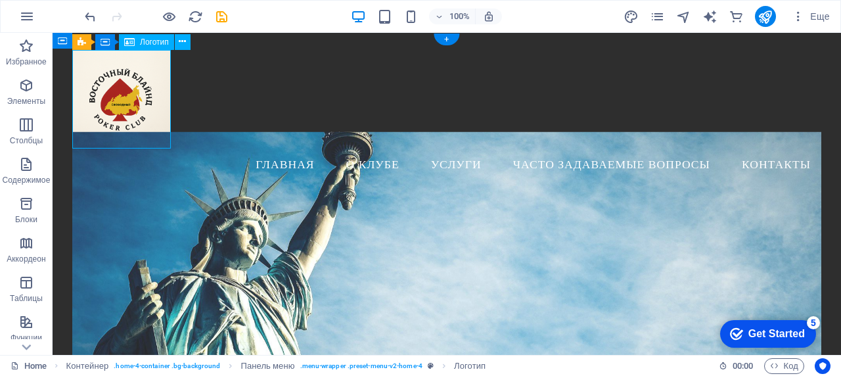
select select "px"
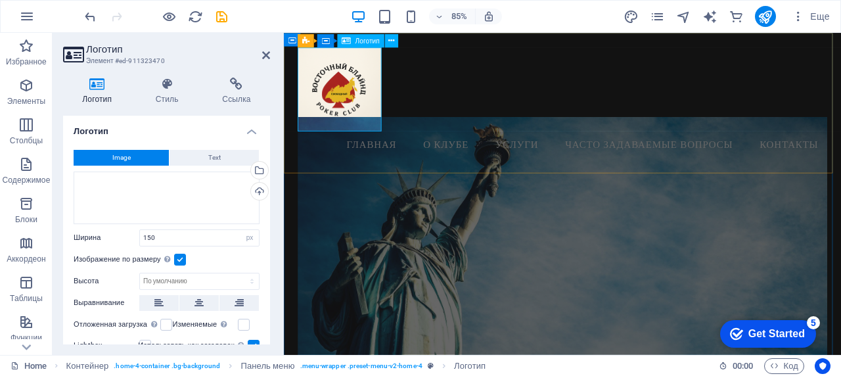
click at [379, 117] on div at bounding box center [611, 99] width 623 height 99
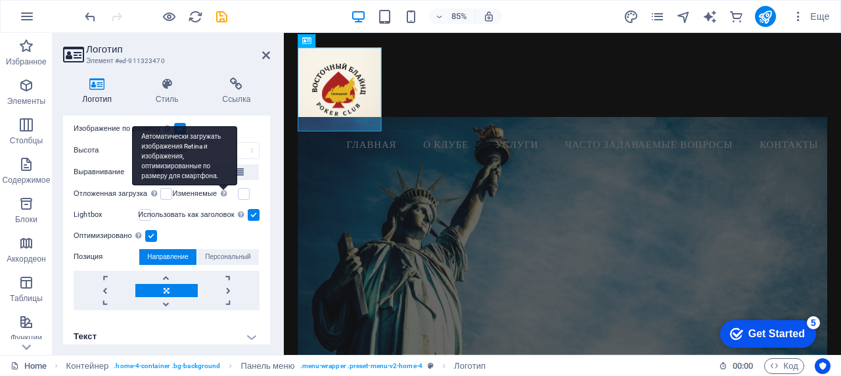
scroll to position [131, 0]
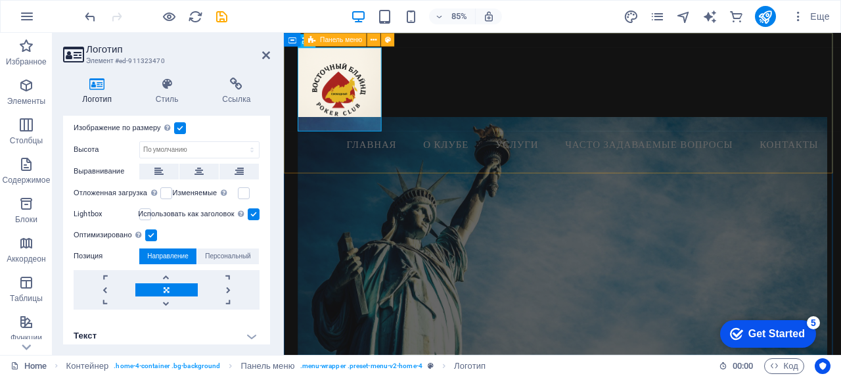
click at [700, 113] on div "Menu Главная О клубе Услуги Часто задаваемые вопросы Контакты" at bounding box center [611, 115] width 655 height 165
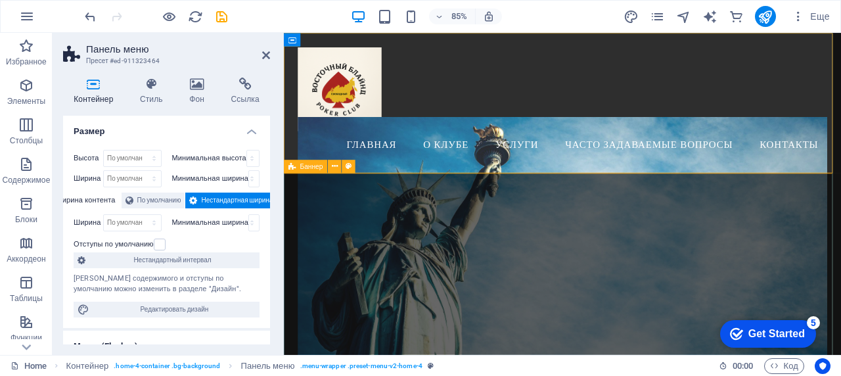
click at [793, 328] on div "Get Started" at bounding box center [776, 334] width 56 height 12
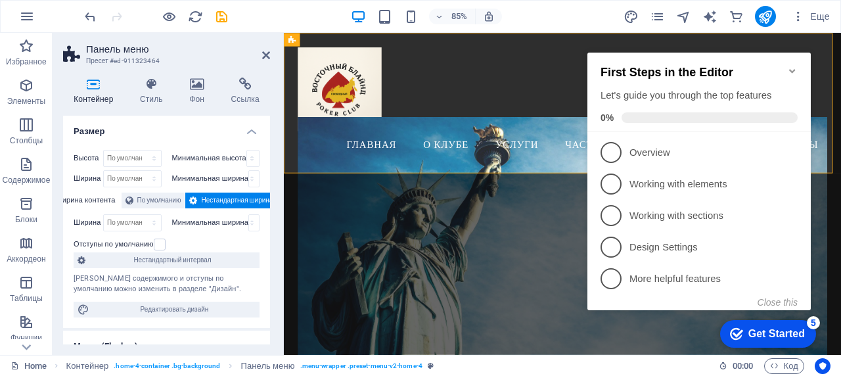
click at [790, 69] on icon "Minimize checklist" at bounding box center [792, 71] width 6 height 4
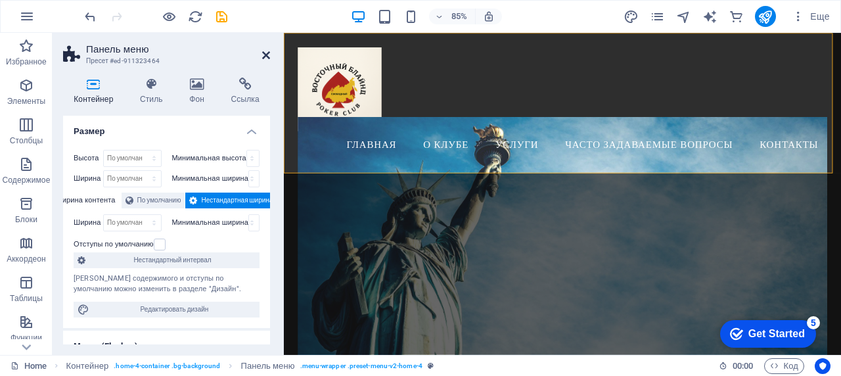
drag, startPoint x: 266, startPoint y: 54, endPoint x: 213, endPoint y: 20, distance: 62.3
click at [266, 54] on icon at bounding box center [266, 55] width 8 height 11
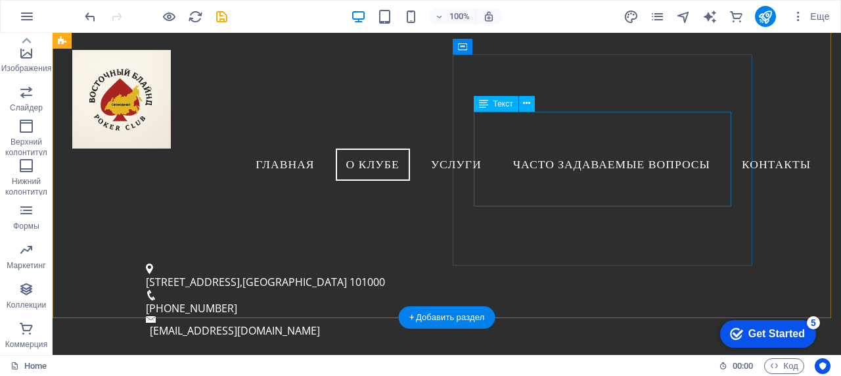
scroll to position [290, 0]
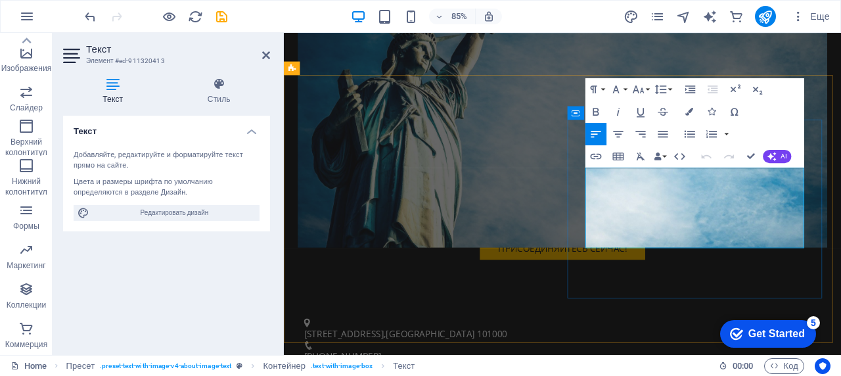
scroll to position [487, 0]
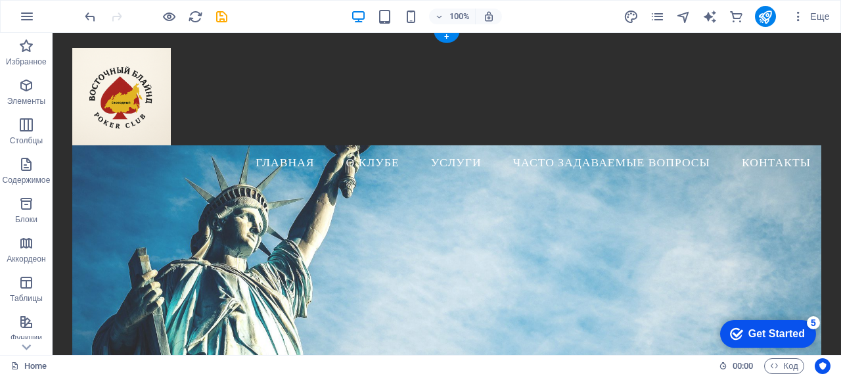
scroll to position [0, 0]
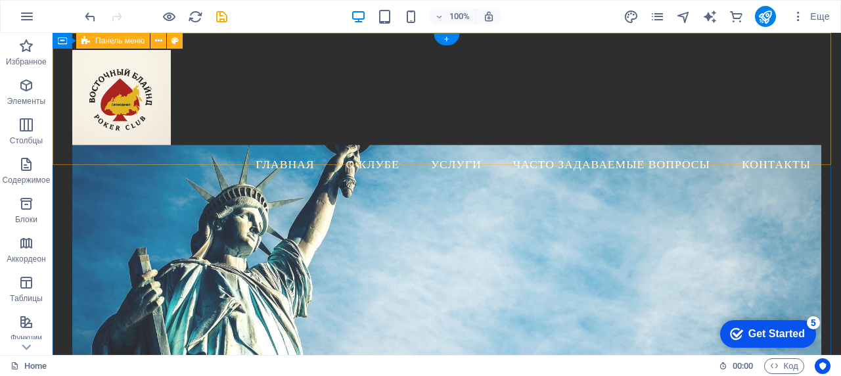
click at [475, 137] on div "Menu Главная О клубе Услуги Часто задаваемые вопросы Контакты" at bounding box center [447, 115] width 788 height 165
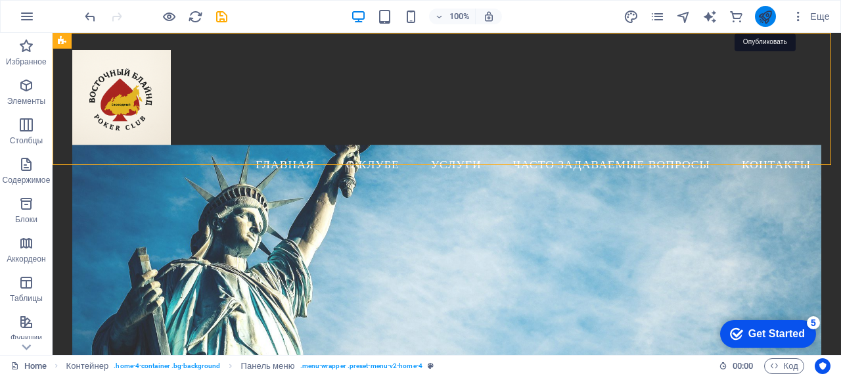
click at [770, 16] on icon "publish" at bounding box center [764, 16] width 15 height 15
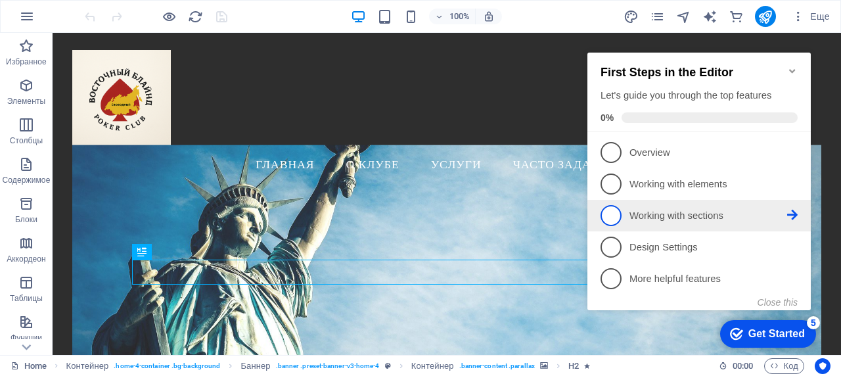
click at [680, 205] on link "3 Working with sections - incomplete" at bounding box center [698, 215] width 197 height 21
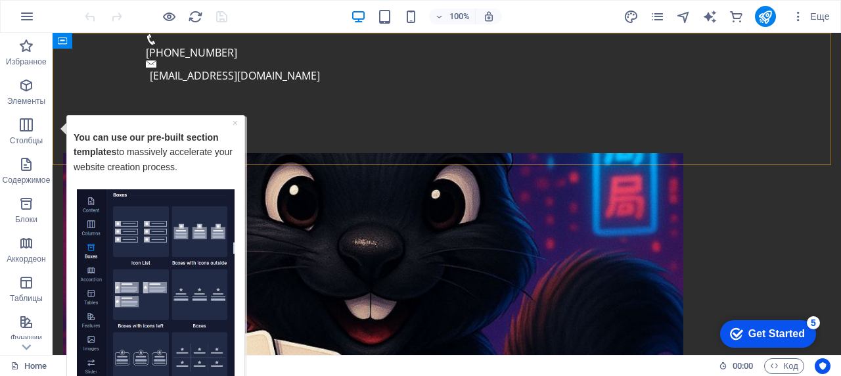
scroll to position [742, 0]
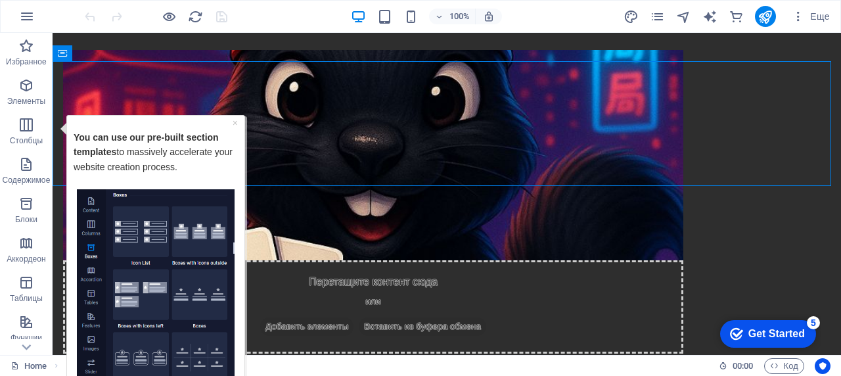
click at [230, 122] on div "You can use our pre-built section templates to massively accelerate your websit…" at bounding box center [156, 154] width 164 height 67
click at [236, 125] on link "×" at bounding box center [234, 122] width 5 height 11
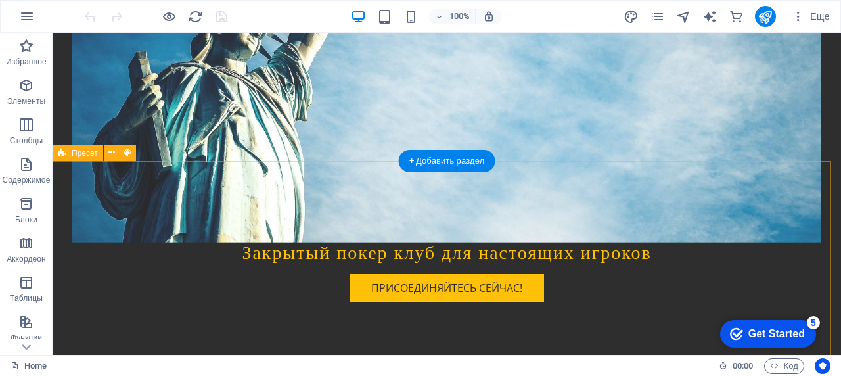
scroll to position [393, 0]
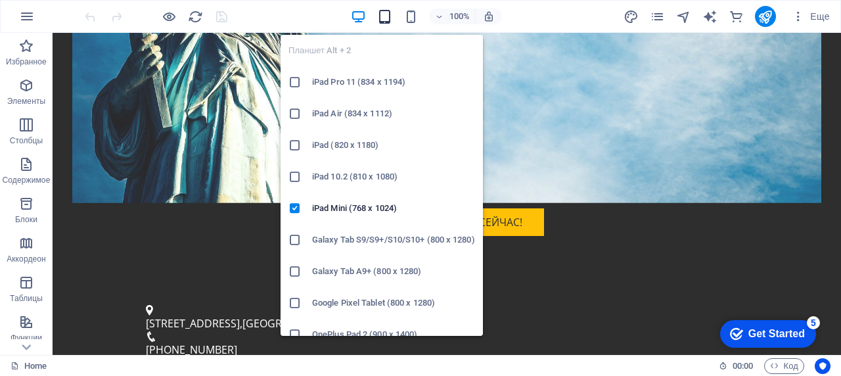
click at [388, 14] on icon "button" at bounding box center [384, 16] width 15 height 15
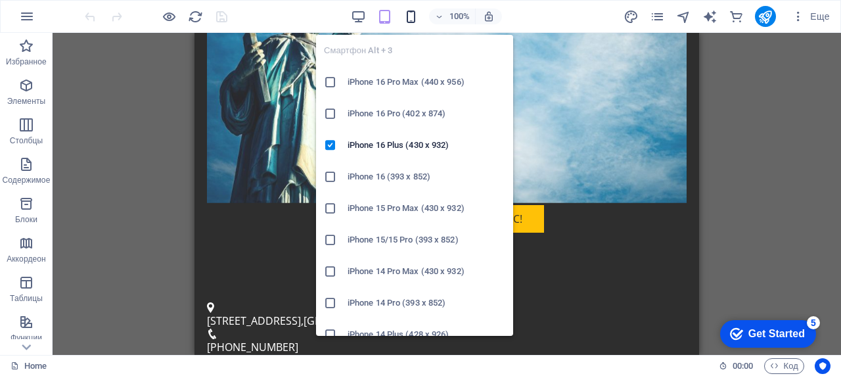
click at [414, 14] on icon "button" at bounding box center [410, 16] width 15 height 15
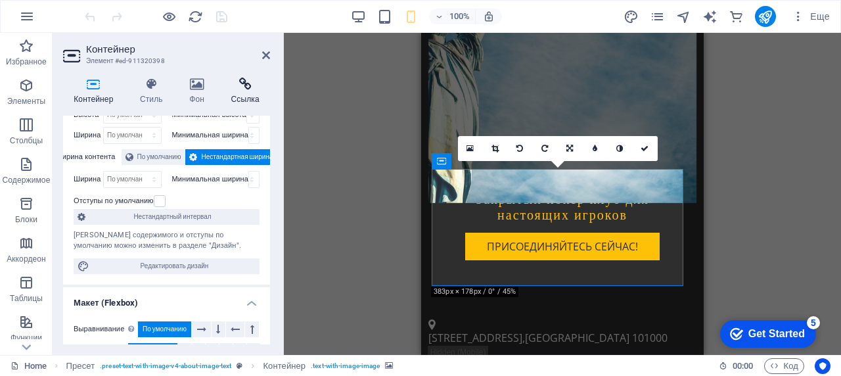
scroll to position [66, 0]
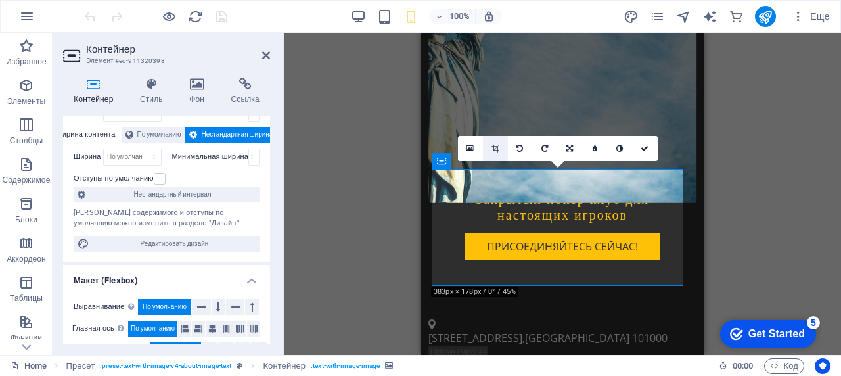
click at [494, 148] on icon at bounding box center [494, 148] width 7 height 8
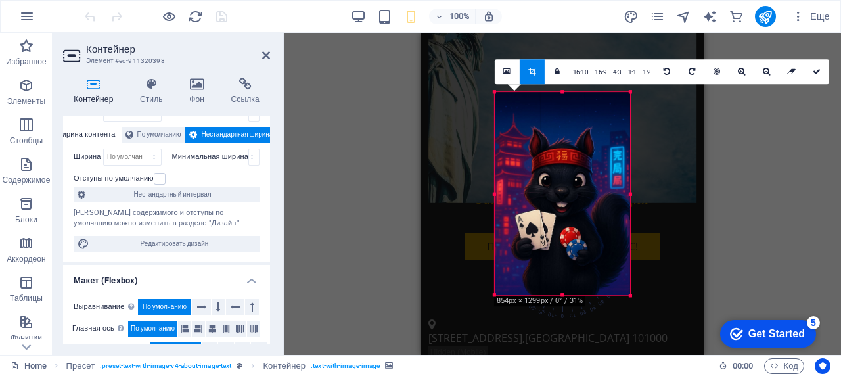
drag, startPoint x: 647, startPoint y: 320, endPoint x: 611, endPoint y: 269, distance: 62.7
click at [611, 269] on div "180 170 160 150 140 130 120 110 100 90 80 70 60 50 40 30 20 10 0 -10 -20 -30 -4…" at bounding box center [561, 193] width 135 height 203
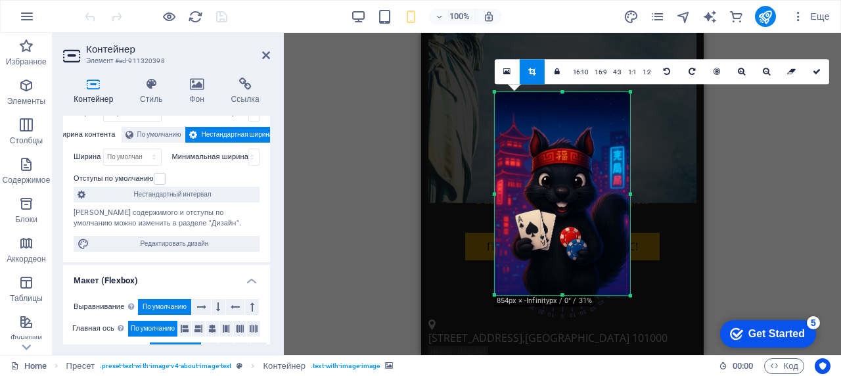
click at [726, 207] on div "Перетащите сюда, чтобы заменить текущее содержимое. Нажмите Ctrl, если хотите с…" at bounding box center [562, 194] width 557 height 322
click at [661, 211] on div at bounding box center [562, 297] width 282 height 529
click at [820, 72] on link at bounding box center [816, 71] width 25 height 25
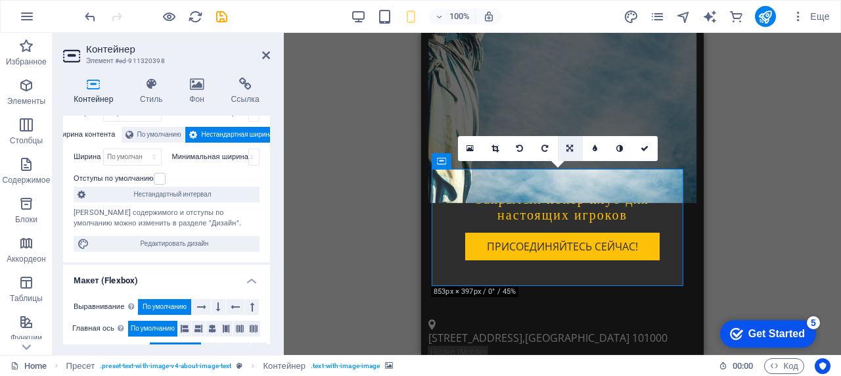
click at [570, 143] on link at bounding box center [570, 148] width 25 height 25
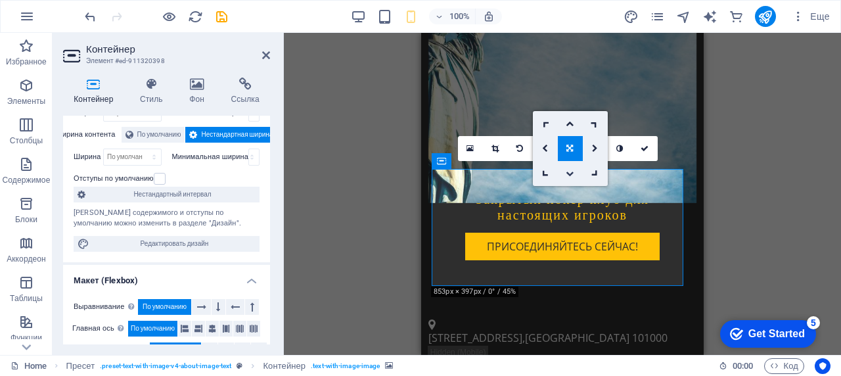
click at [572, 175] on icon at bounding box center [569, 173] width 8 height 8
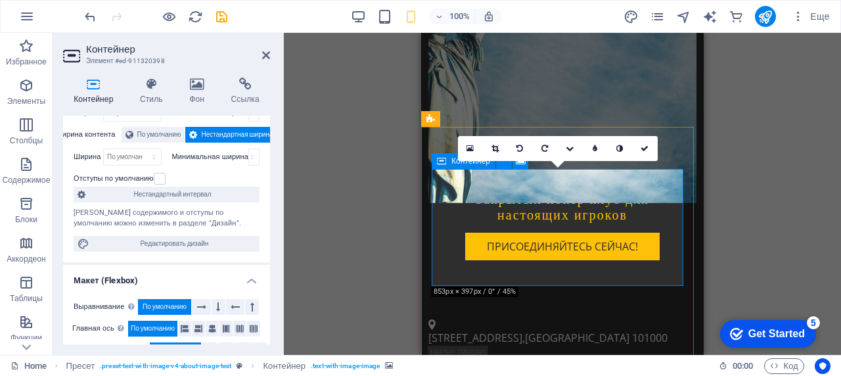
click at [518, 137] on link at bounding box center [520, 148] width 25 height 25
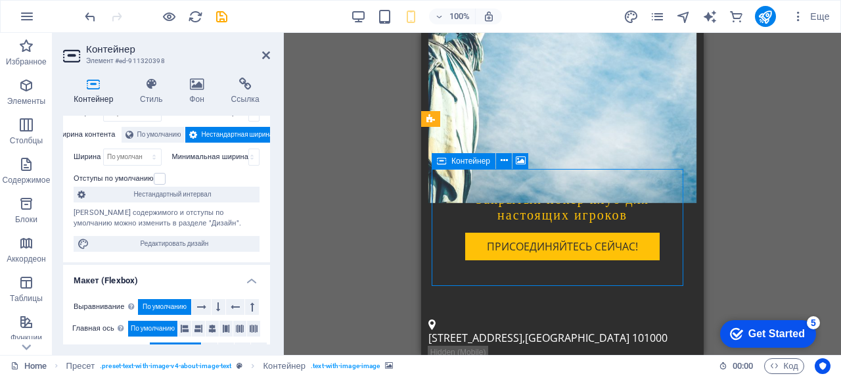
drag, startPoint x: 547, startPoint y: 204, endPoint x: 550, endPoint y: 259, distance: 55.9
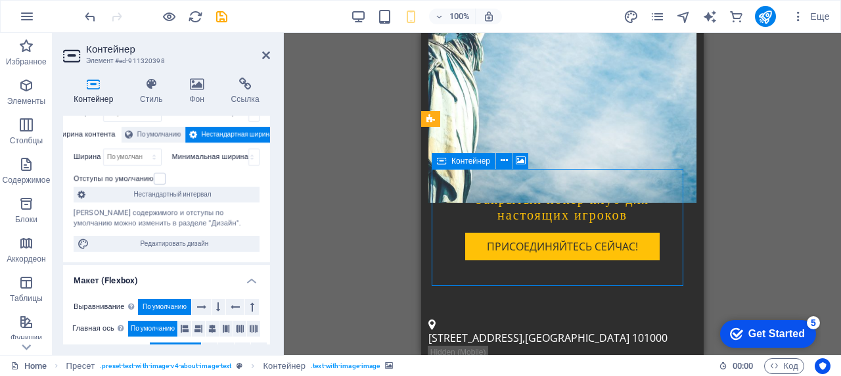
drag, startPoint x: 649, startPoint y: 217, endPoint x: 648, endPoint y: 209, distance: 7.3
click at [525, 164] on icon at bounding box center [520, 161] width 10 height 14
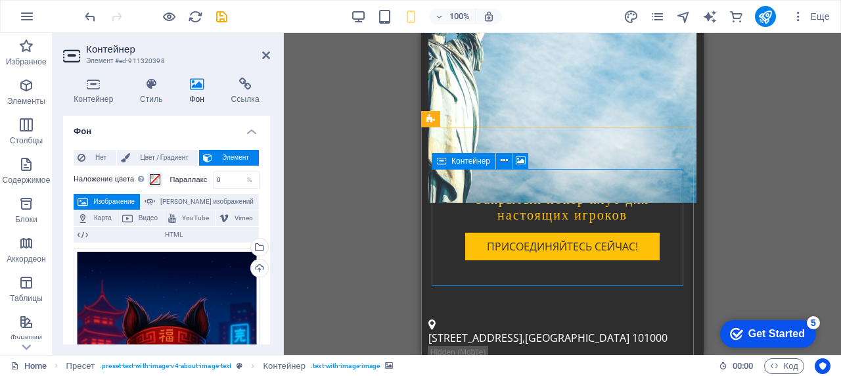
click at [506, 165] on icon at bounding box center [503, 161] width 7 height 14
click at [344, 242] on div "Перетащите сюда, чтобы заменить текущее содержимое. Нажмите Ctrl, если хотите с…" at bounding box center [562, 194] width 557 height 322
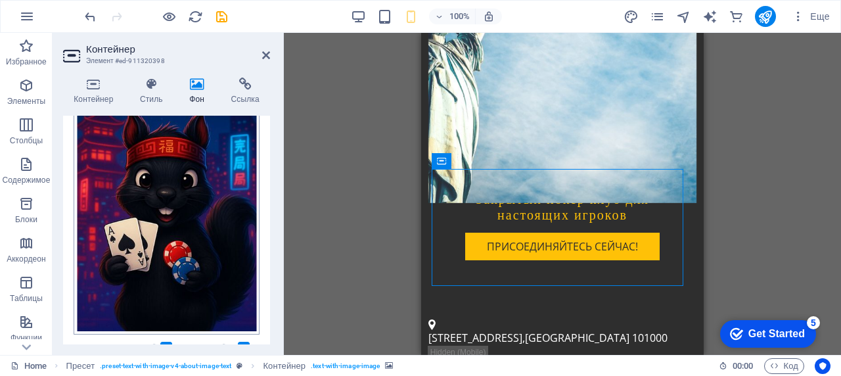
scroll to position [197, 0]
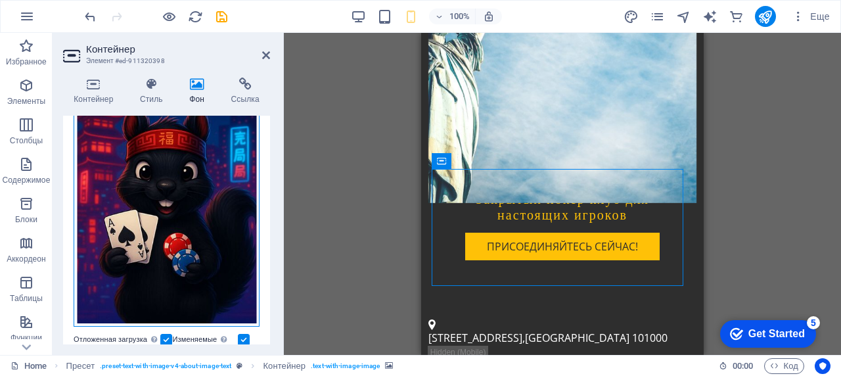
click at [180, 190] on div "Перетащите файлы сюда, нажмите, чтобы выбрать файлы, или выберите файлы из разд…" at bounding box center [167, 189] width 186 height 276
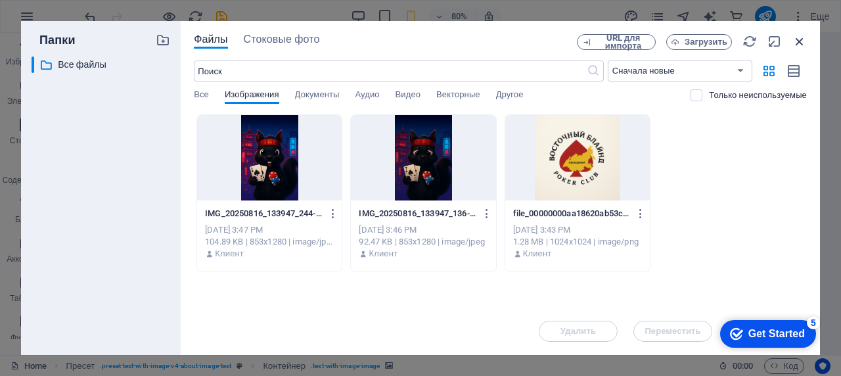
click at [804, 39] on icon "button" at bounding box center [799, 41] width 14 height 14
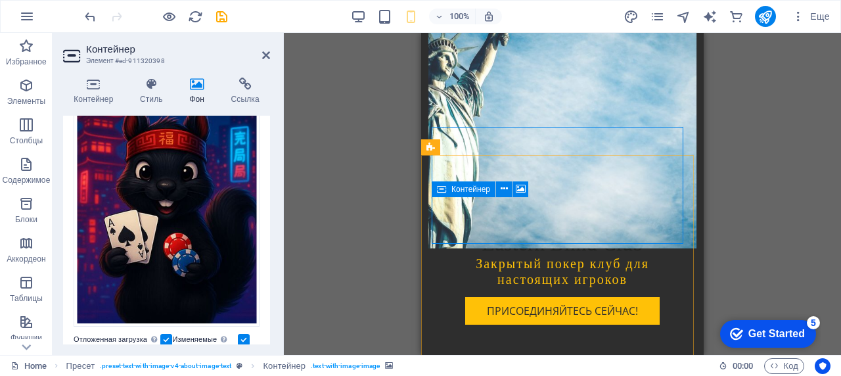
scroll to position [394, 0]
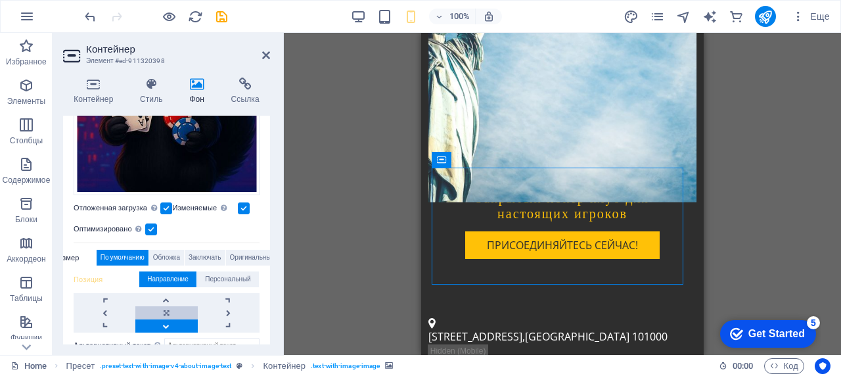
click at [165, 309] on link at bounding box center [166, 312] width 62 height 13
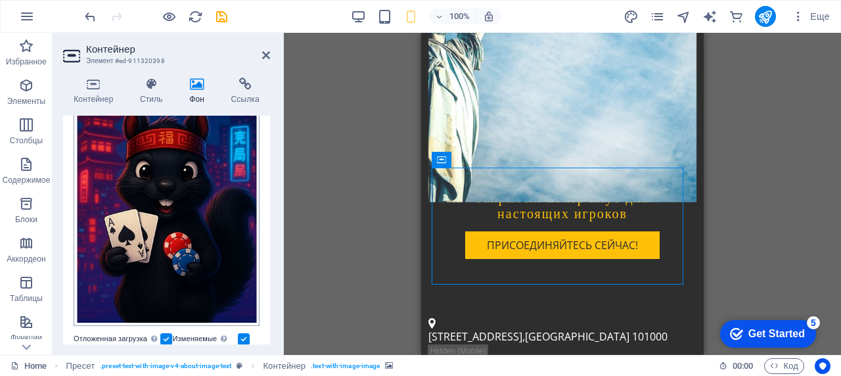
scroll to position [176, 0]
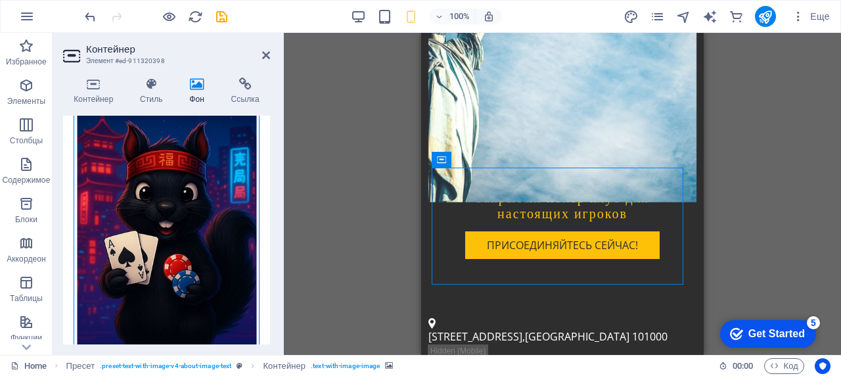
click at [196, 233] on div "Перетащите файлы сюда, нажмите, чтобы выбрать файлы, или выберите файлы из разд…" at bounding box center [167, 210] width 186 height 276
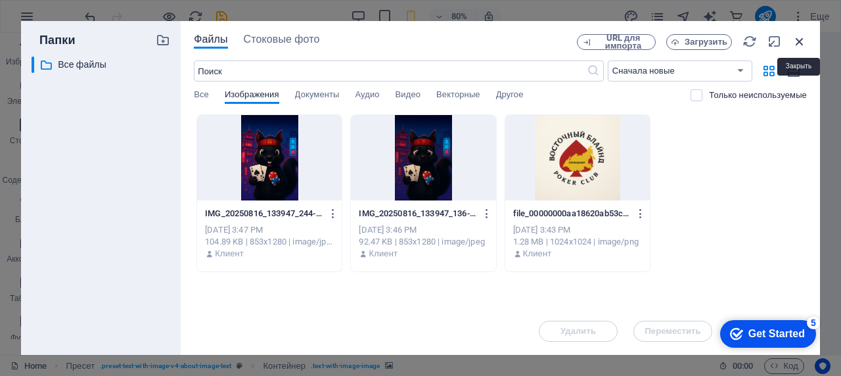
click at [795, 42] on icon "button" at bounding box center [799, 41] width 14 height 14
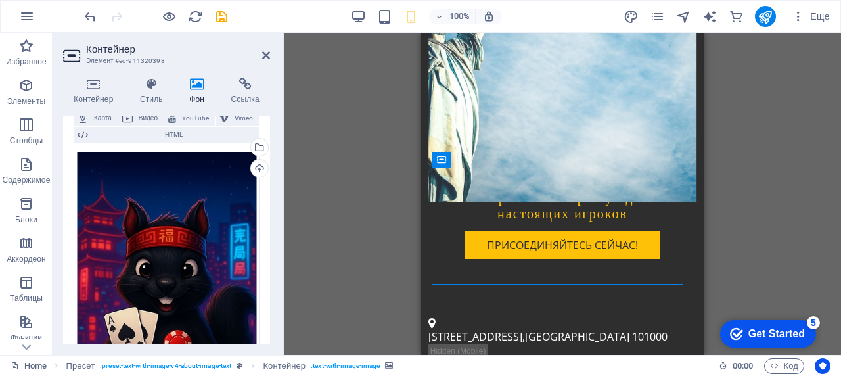
scroll to position [0, 0]
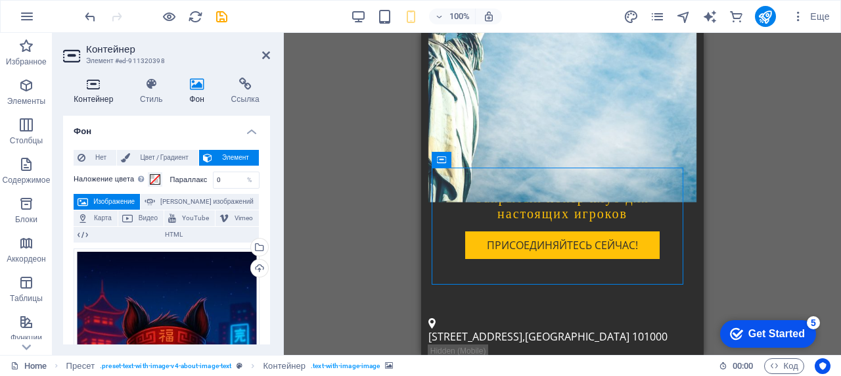
click at [94, 81] on icon at bounding box center [93, 83] width 61 height 13
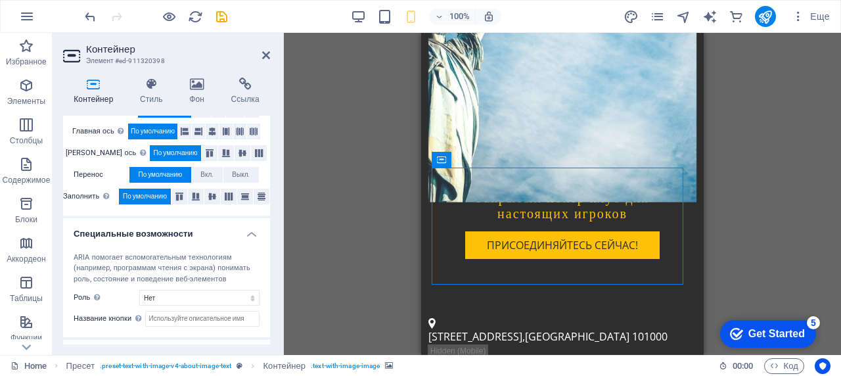
scroll to position [318, 0]
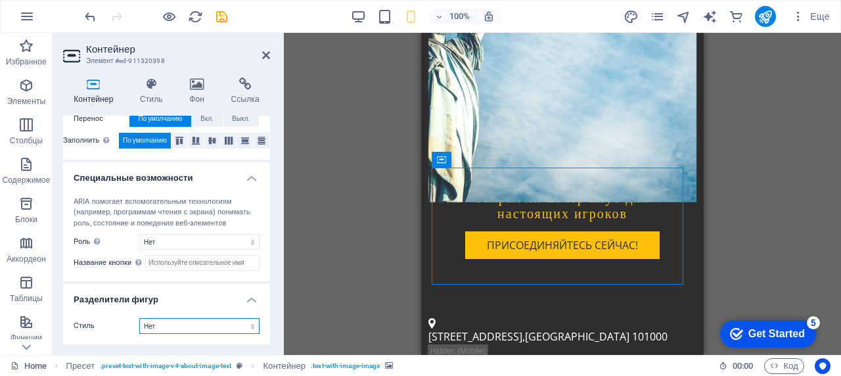
click at [215, 329] on select "Нет Треугольник Квадрат Диагонально Многоугольник 1 Многоугольник 2 Зигзаг Неск…" at bounding box center [199, 326] width 120 height 16
click at [221, 308] on div "Стиль Нет Треугольник Квадрат Диагонально Многоугольник 1 Многоугольник 2 Зигза…" at bounding box center [166, 325] width 207 height 37
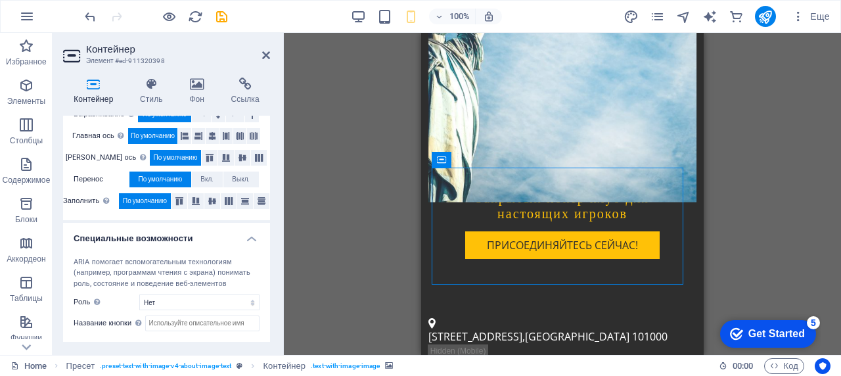
scroll to position [187, 0]
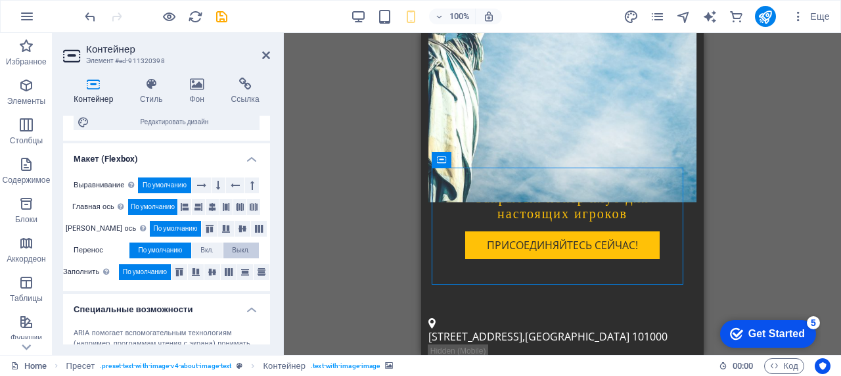
click at [232, 249] on span "Выкл." at bounding box center [241, 250] width 18 height 16
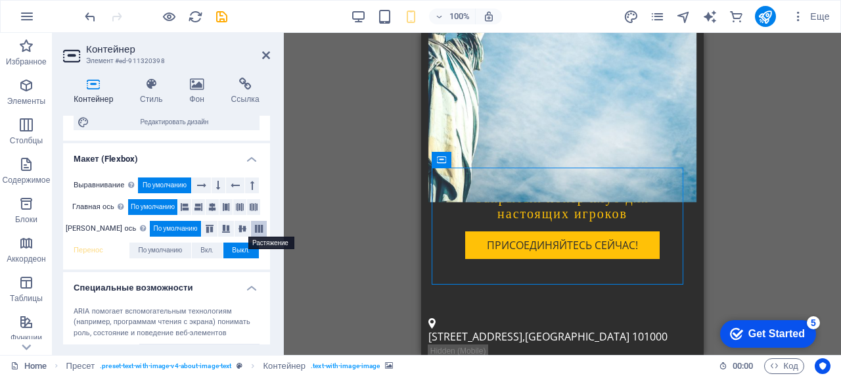
click at [251, 229] on icon at bounding box center [259, 229] width 16 height 8
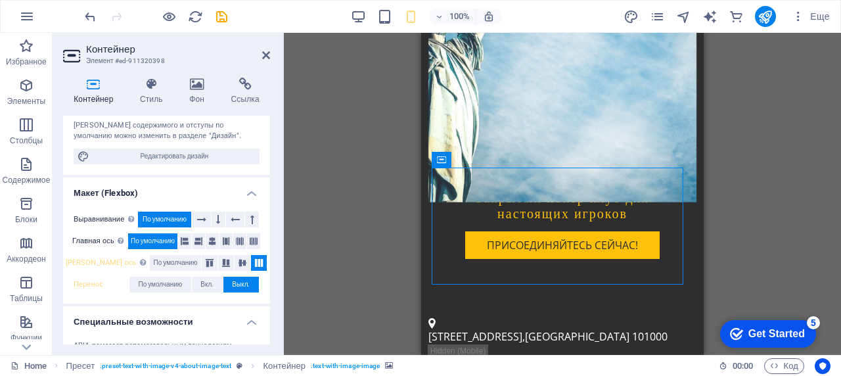
scroll to position [121, 0]
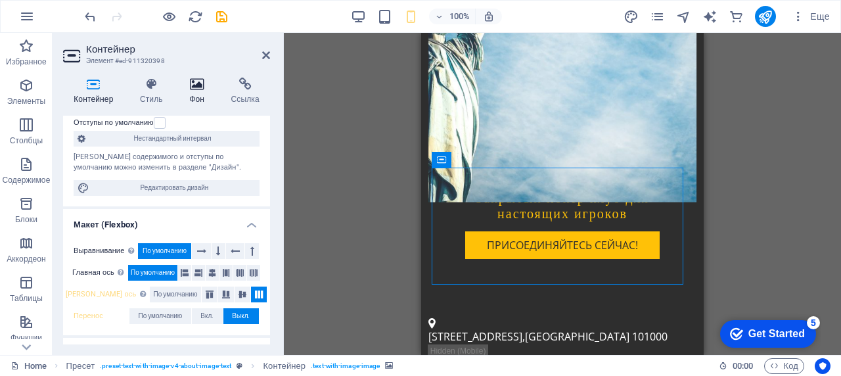
click at [201, 91] on h4 "Фон" at bounding box center [199, 91] width 41 height 28
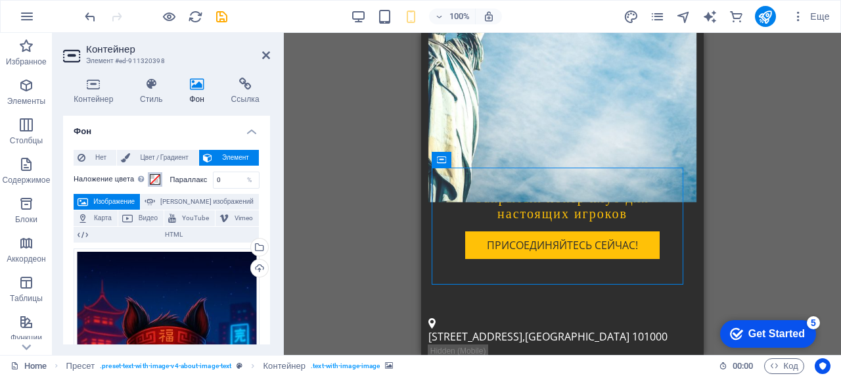
click at [158, 179] on span at bounding box center [155, 179] width 11 height 11
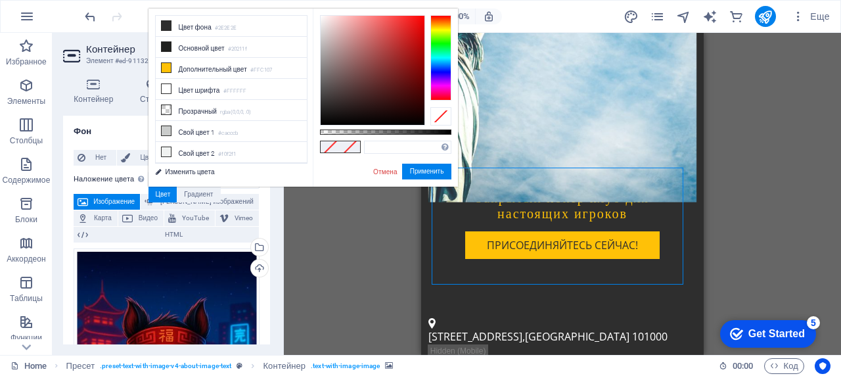
click at [748, 164] on div "Перетащите сюда, чтобы заменить текущее содержимое. Нажмите Ctrl, если хотите с…" at bounding box center [562, 194] width 557 height 322
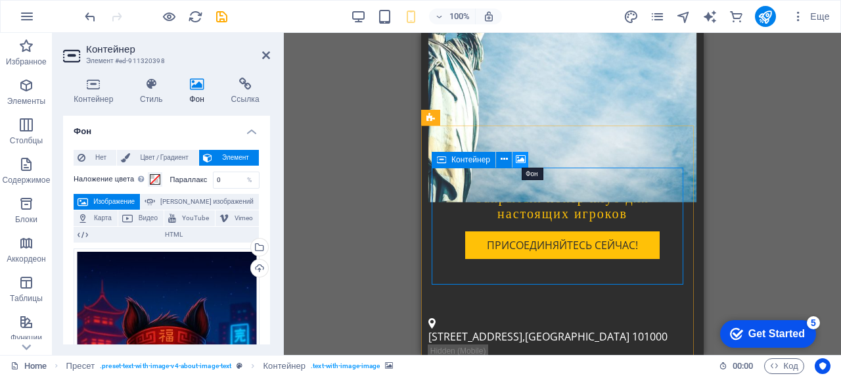
click at [523, 162] on icon at bounding box center [520, 159] width 10 height 14
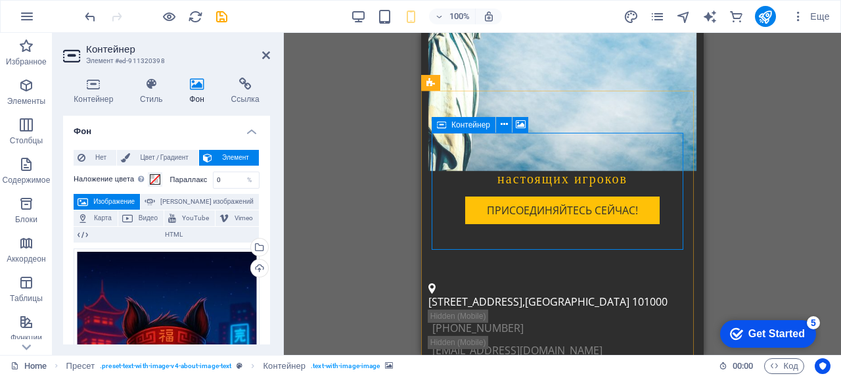
scroll to position [460, 0]
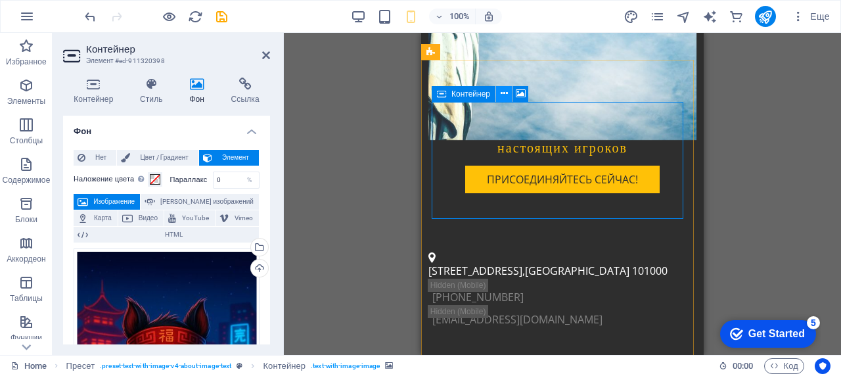
click at [506, 96] on icon at bounding box center [503, 94] width 7 height 14
drag, startPoint x: 323, startPoint y: 1, endPoint x: 327, endPoint y: 13, distance: 13.1
click at [324, 5] on div "100% Еще" at bounding box center [420, 17] width 839 height 32
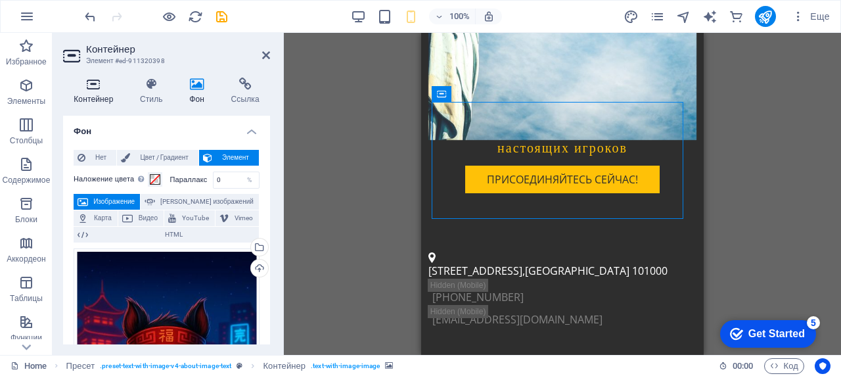
click at [100, 80] on icon at bounding box center [93, 83] width 61 height 13
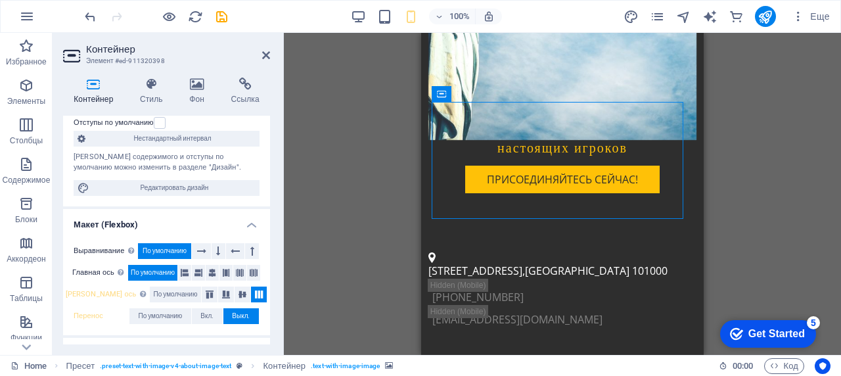
click at [167, 125] on div "Отступы по умолчанию" at bounding box center [165, 123] width 183 height 16
click at [162, 128] on label at bounding box center [160, 123] width 12 height 12
click at [0, 0] on input "Отступы по умолчанию" at bounding box center [0, 0] width 0 height 0
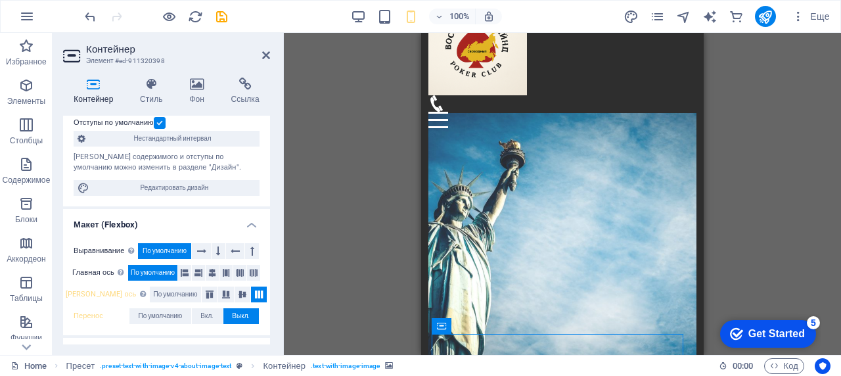
scroll to position [0, 0]
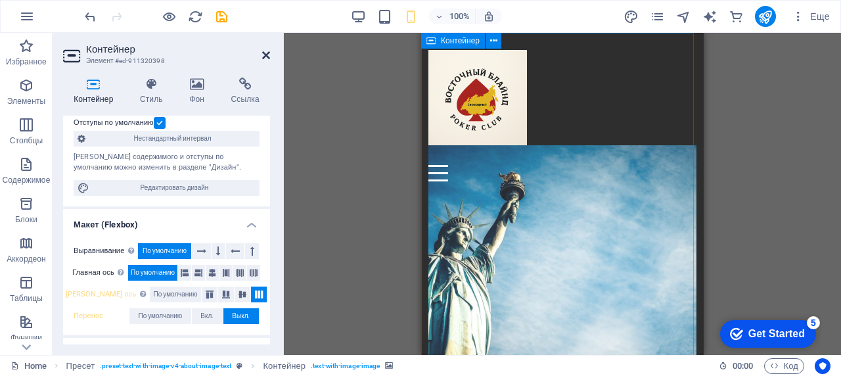
click at [263, 51] on icon at bounding box center [266, 55] width 8 height 11
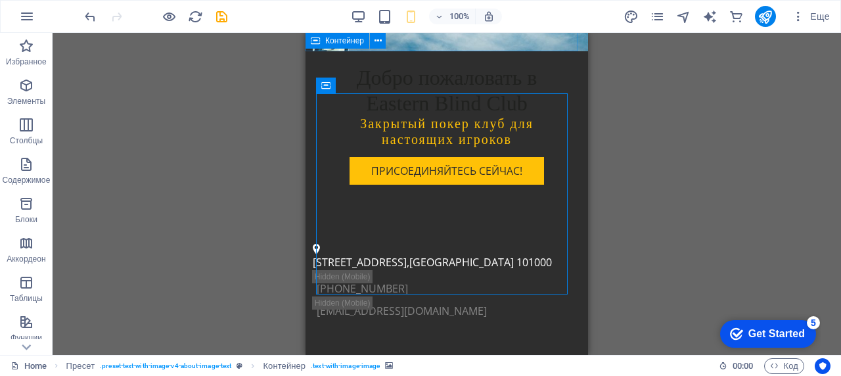
click at [651, 141] on div "Перетащите сюда, чтобы заменить текущее содержимое. Нажмите Ctrl, если хотите с…" at bounding box center [447, 194] width 788 height 322
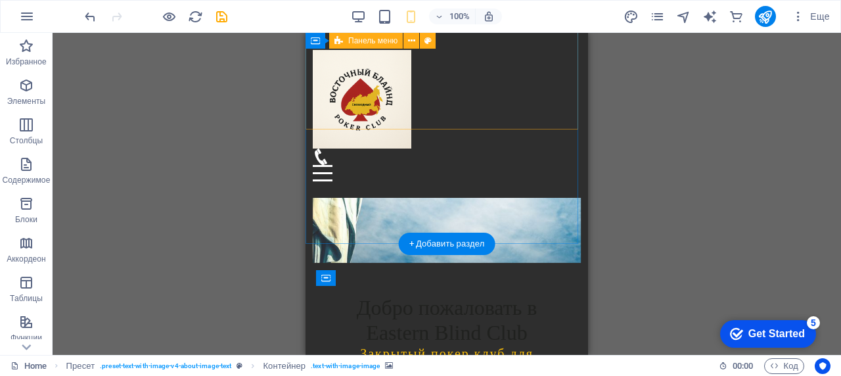
scroll to position [0, 0]
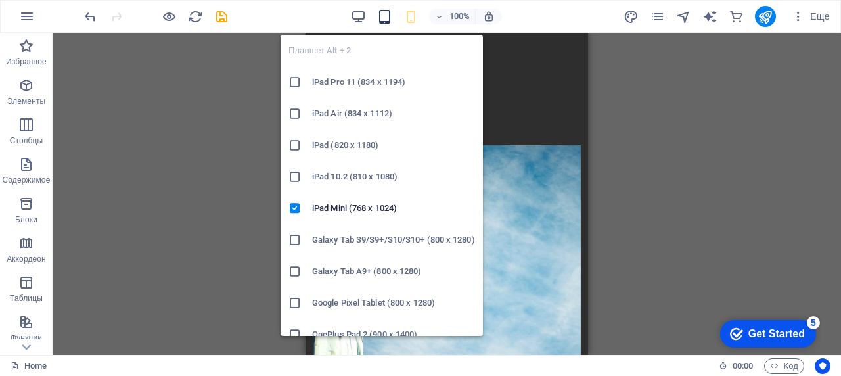
click at [382, 16] on icon "button" at bounding box center [384, 16] width 15 height 15
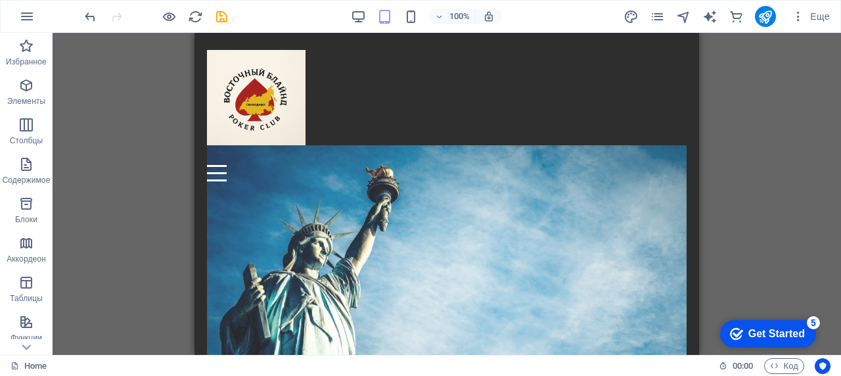
click at [353, 26] on div "100%" at bounding box center [426, 16] width 152 height 21
drag, startPoint x: 370, startPoint y: 1, endPoint x: 292, endPoint y: 5, distance: 78.2
click at [292, 5] on div "100% Еще" at bounding box center [420, 17] width 839 height 32
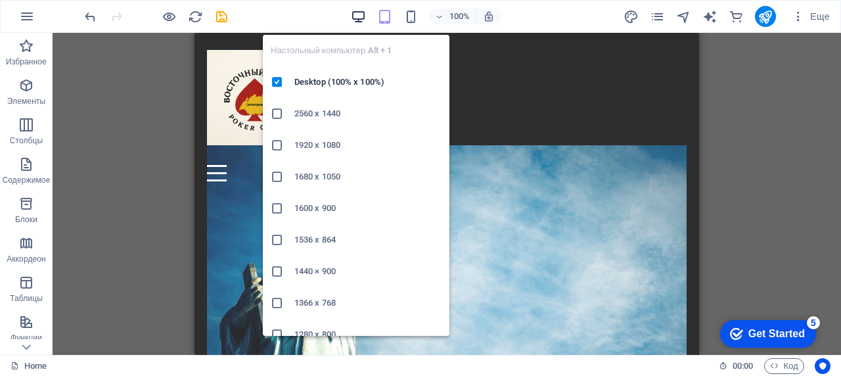
click at [361, 14] on icon "button" at bounding box center [358, 16] width 15 height 15
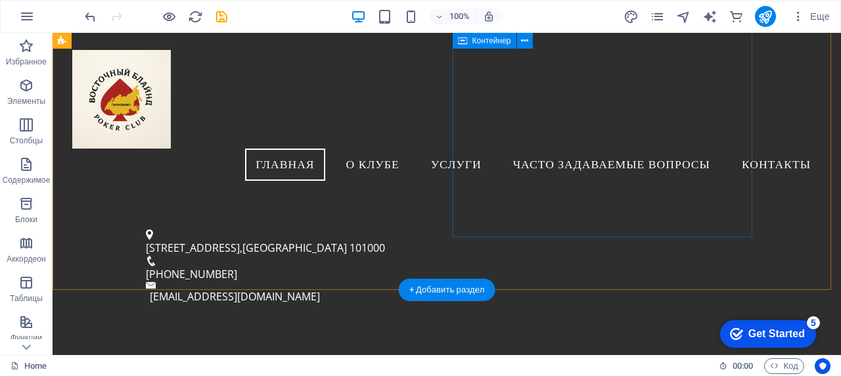
scroll to position [310, 0]
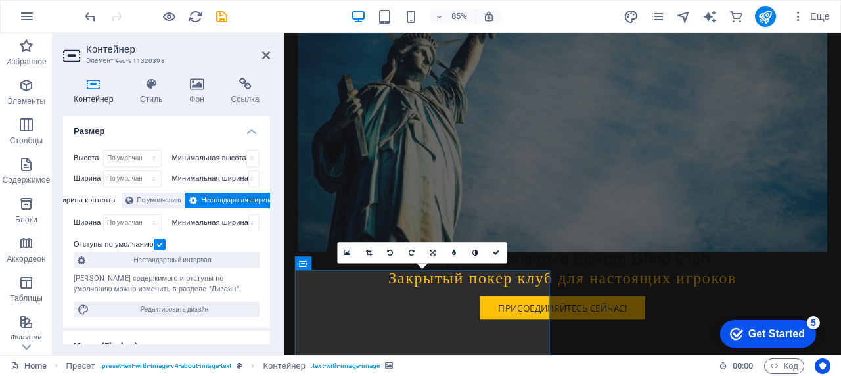
click at [247, 203] on span "Нестандартная ширина" at bounding box center [237, 200] width 72 height 16
click at [164, 203] on span "По умолчанию" at bounding box center [159, 200] width 44 height 16
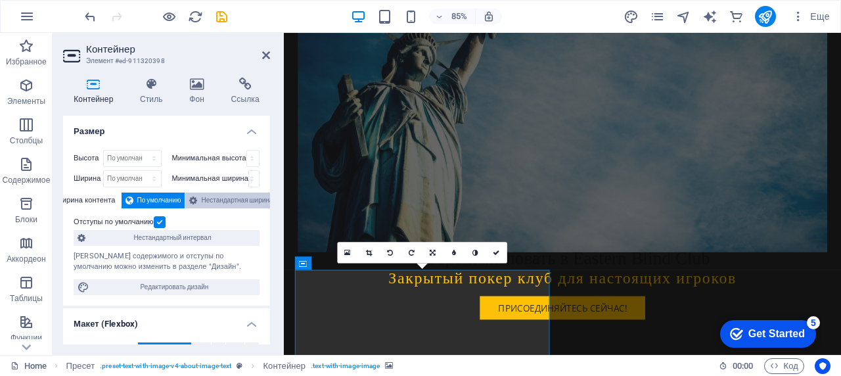
click at [208, 202] on span "Нестандартная ширина" at bounding box center [237, 200] width 72 height 16
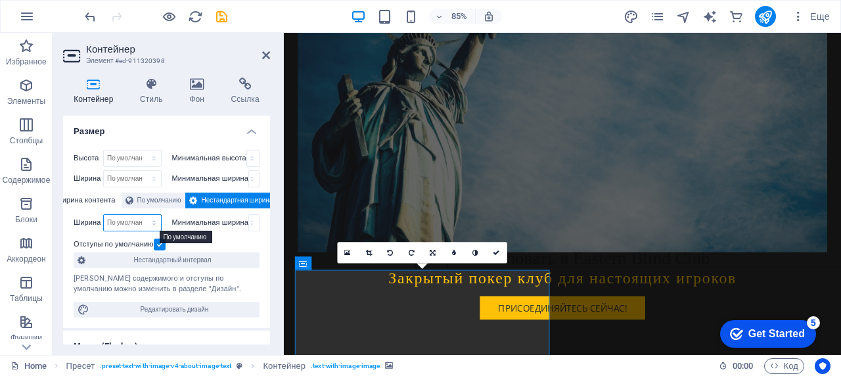
click at [154, 222] on select "По умолчанию px rem % em vh vw" at bounding box center [132, 223] width 57 height 16
click at [211, 236] on div "Отступы по умолчанию" at bounding box center [165, 244] width 183 height 16
click at [163, 245] on label at bounding box center [160, 244] width 12 height 12
click at [0, 0] on input "Отступы по умолчанию" at bounding box center [0, 0] width 0 height 0
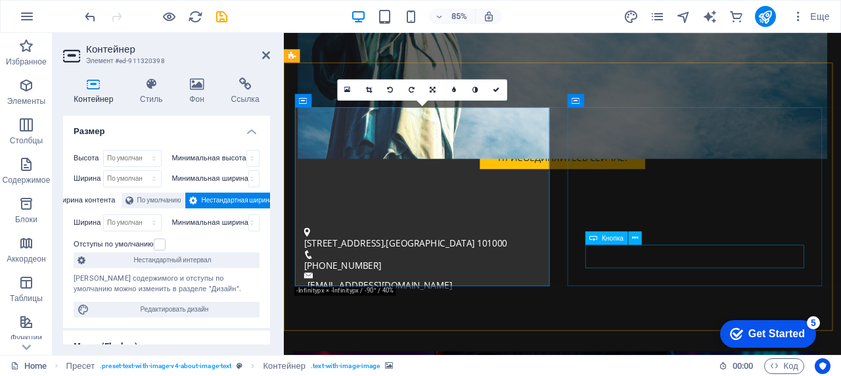
scroll to position [507, 0]
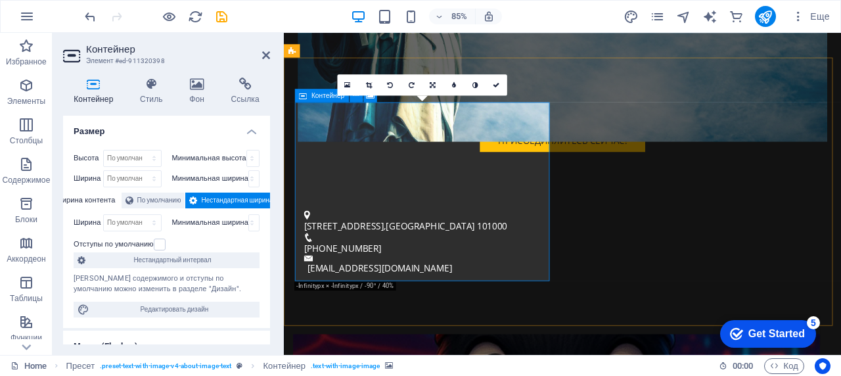
click at [165, 244] on label at bounding box center [160, 244] width 12 height 12
click at [0, 0] on input "Отступы по умолчанию" at bounding box center [0, 0] width 0 height 0
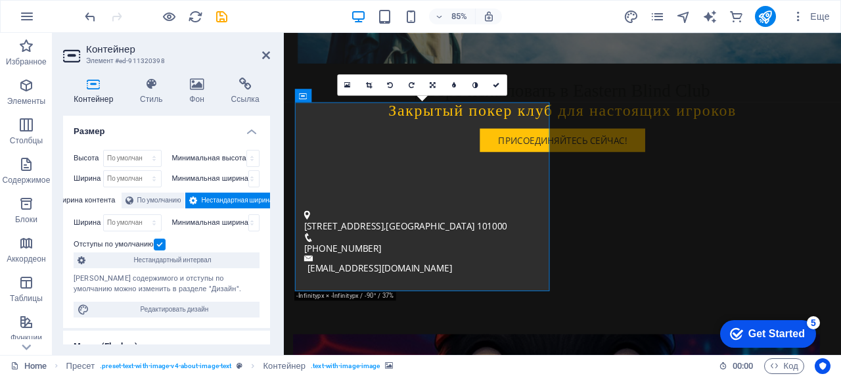
click at [160, 244] on label at bounding box center [160, 244] width 12 height 12
click at [0, 0] on input "Отступы по умолчанию" at bounding box center [0, 0] width 0 height 0
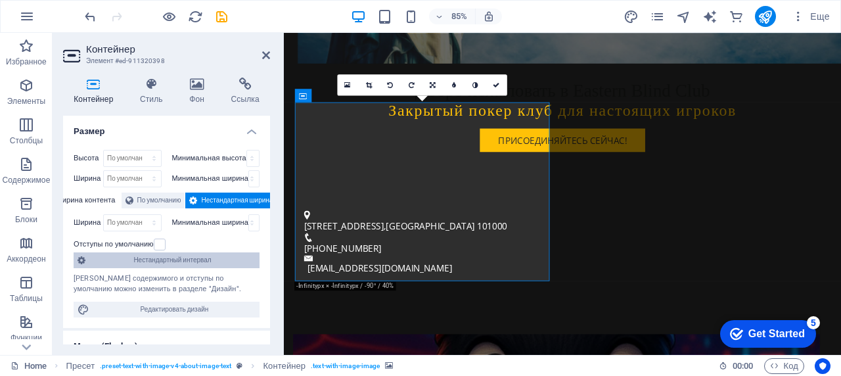
click at [198, 261] on span "Нестандартный интервал" at bounding box center [172, 260] width 166 height 16
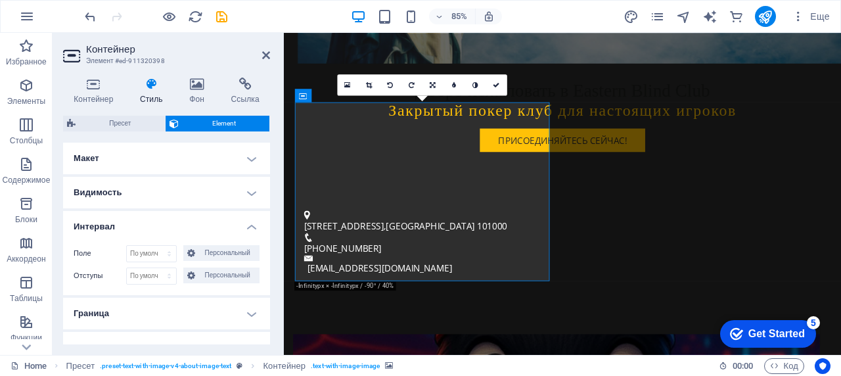
click at [203, 171] on h4 "Макет" at bounding box center [166, 158] width 207 height 32
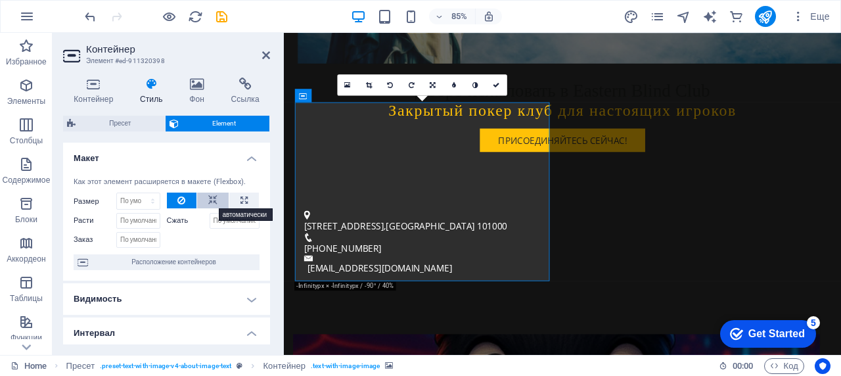
click at [209, 202] on icon at bounding box center [212, 200] width 9 height 16
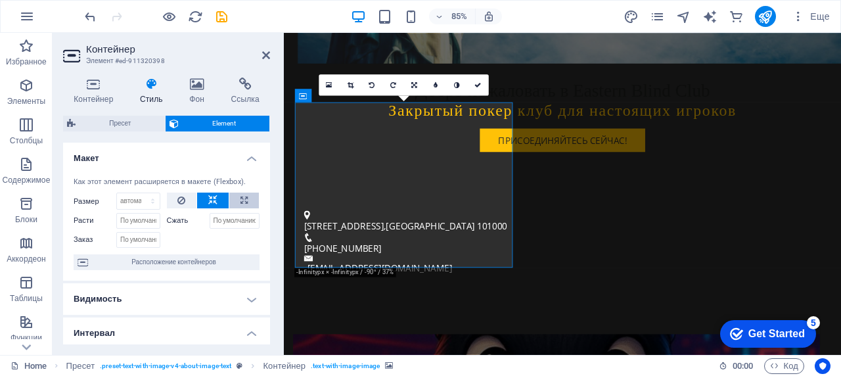
click at [237, 200] on button at bounding box center [244, 200] width 30 height 16
type input "100"
select select "%"
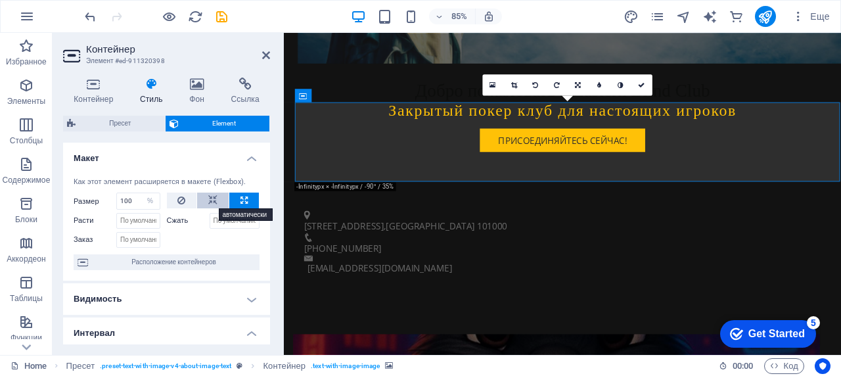
click at [218, 198] on button at bounding box center [213, 200] width 32 height 16
select select "DISABLED_OPTION_VALUE"
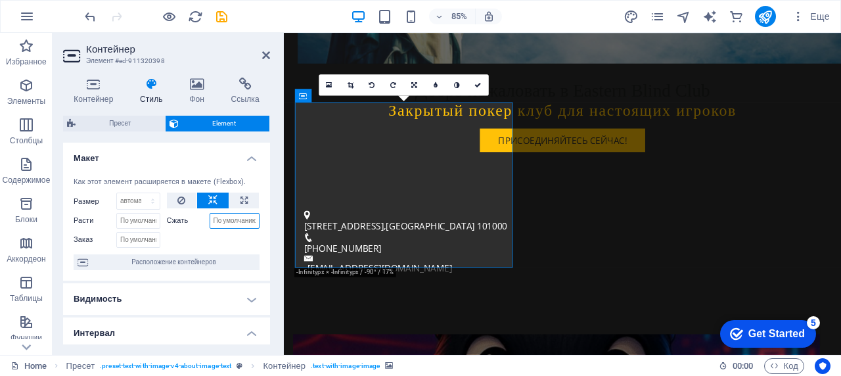
click at [232, 223] on input "Сжать" at bounding box center [234, 221] width 51 height 16
click at [152, 220] on input "Расти" at bounding box center [138, 221] width 44 height 16
click at [152, 237] on input "Заказ" at bounding box center [138, 240] width 44 height 16
click at [206, 241] on div at bounding box center [213, 238] width 93 height 19
click at [227, 311] on h4 "Видимость" at bounding box center [166, 299] width 207 height 32
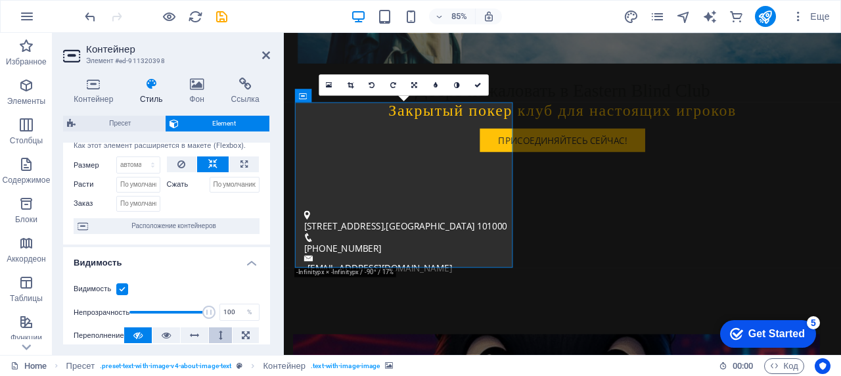
scroll to position [66, 0]
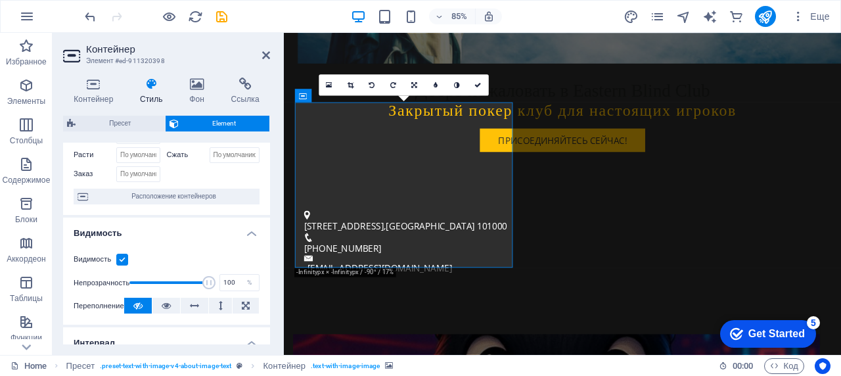
click at [121, 257] on label at bounding box center [122, 259] width 12 height 12
click at [0, 0] on input "Видимость" at bounding box center [0, 0] width 0 height 0
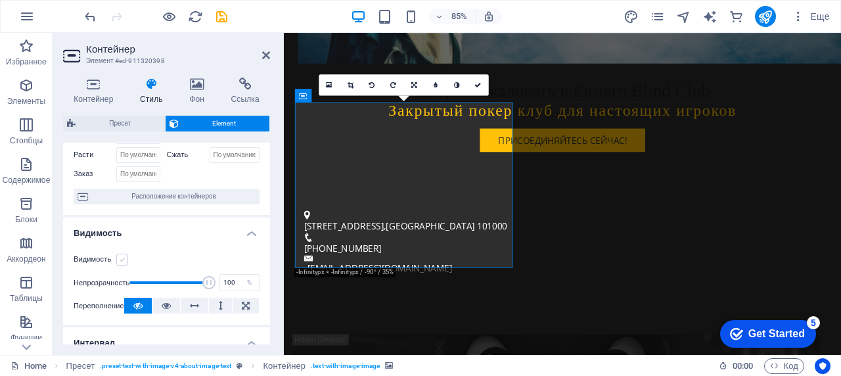
click at [121, 257] on label at bounding box center [122, 259] width 12 height 12
click at [0, 0] on input "Видимость" at bounding box center [0, 0] width 0 height 0
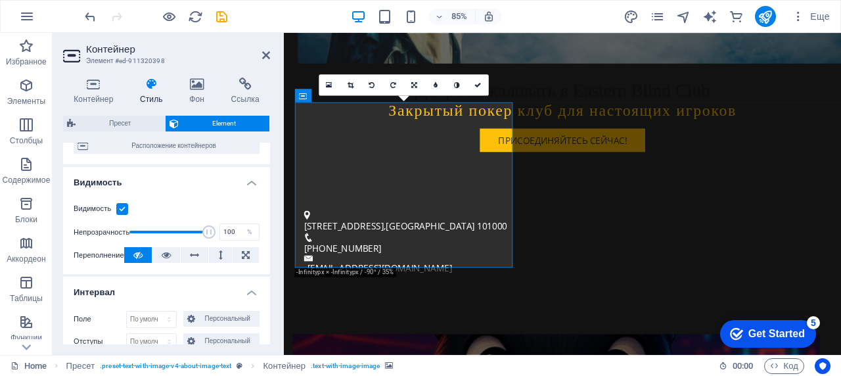
scroll to position [197, 0]
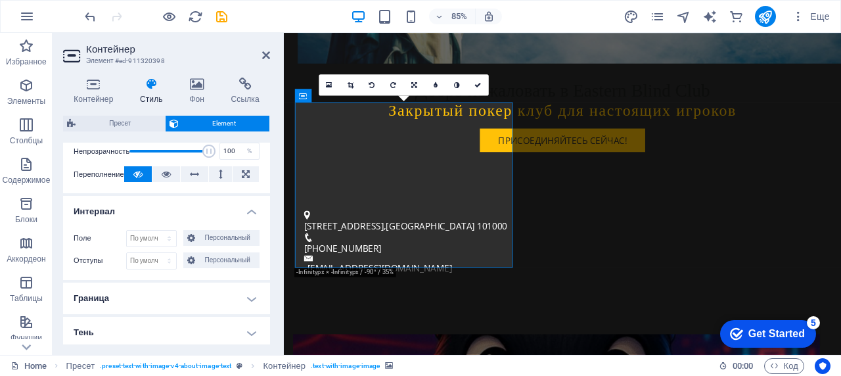
click at [209, 290] on h4 "Граница" at bounding box center [166, 298] width 207 height 32
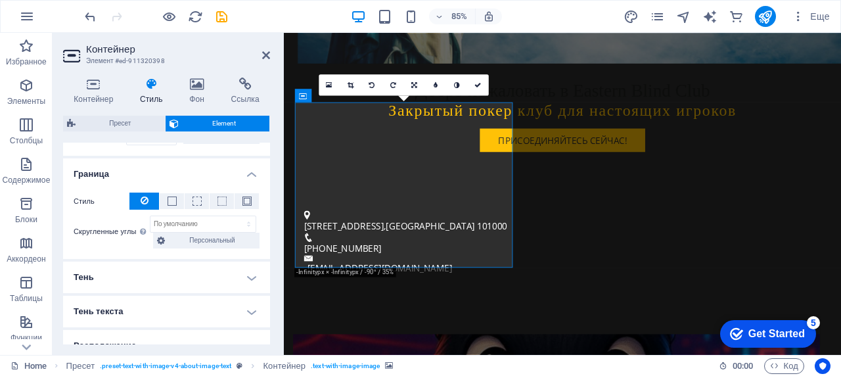
scroll to position [328, 0]
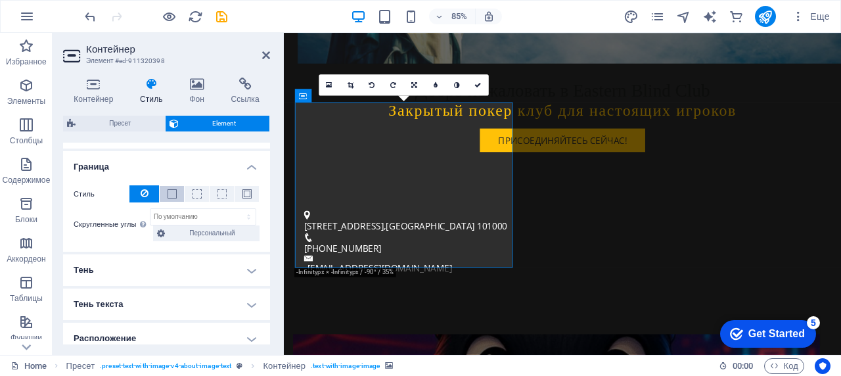
click at [173, 195] on span at bounding box center [171, 193] width 9 height 9
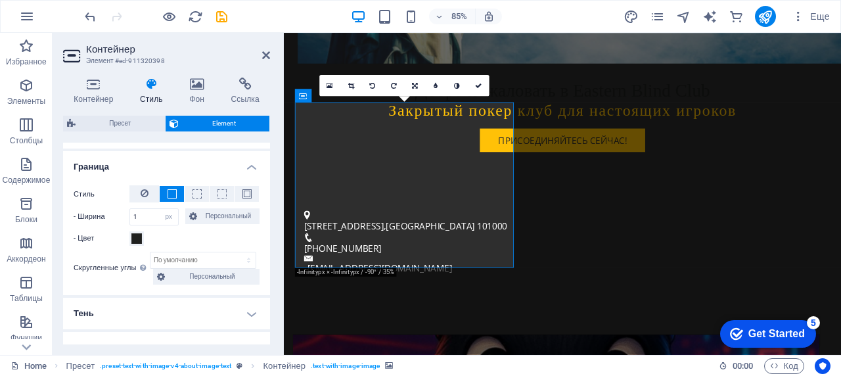
click at [173, 195] on span at bounding box center [171, 193] width 9 height 9
click at [189, 196] on button at bounding box center [197, 194] width 24 height 16
click at [219, 203] on div "Стиль" at bounding box center [167, 194] width 186 height 18
click at [219, 196] on span at bounding box center [221, 193] width 9 height 9
click at [160, 194] on button at bounding box center [172, 194] width 24 height 16
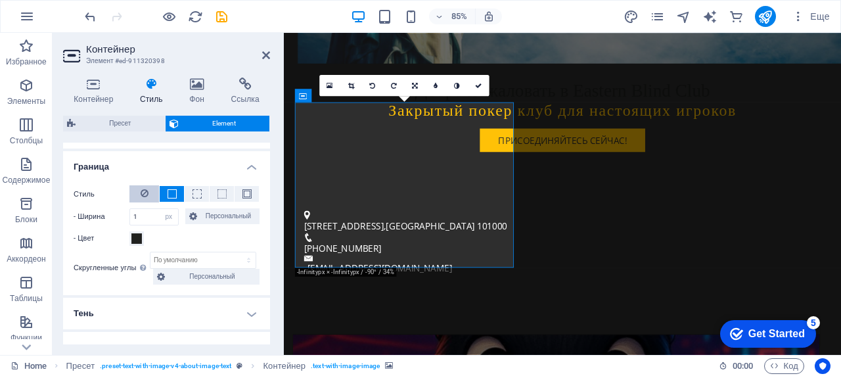
click at [143, 194] on icon at bounding box center [145, 193] width 8 height 16
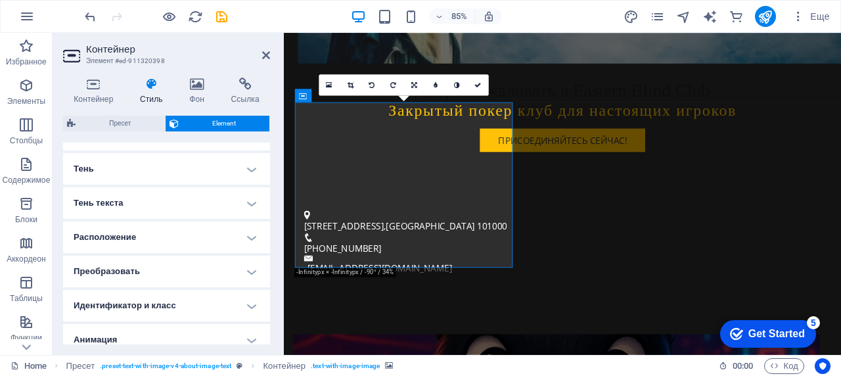
scroll to position [460, 0]
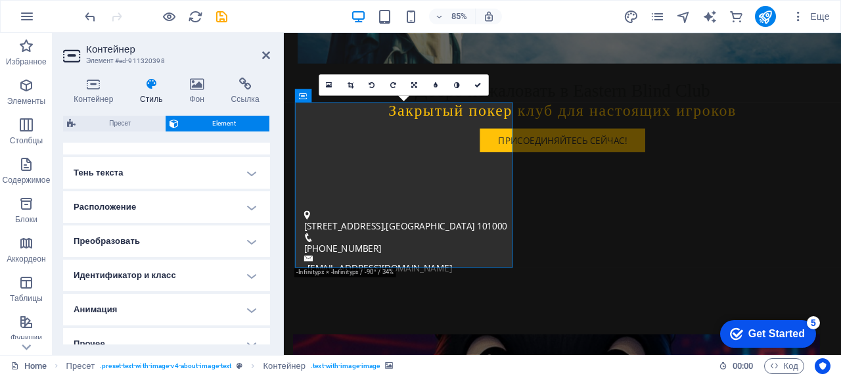
click at [218, 214] on h4 "Расположение" at bounding box center [166, 207] width 207 height 32
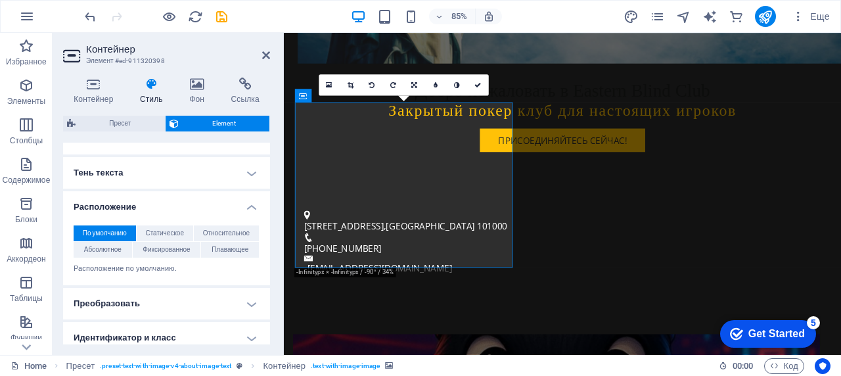
click at [217, 213] on h4 "Расположение" at bounding box center [166, 203] width 207 height 24
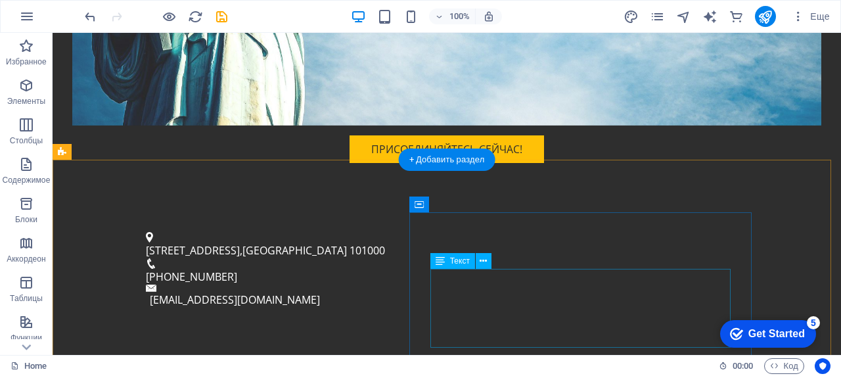
scroll to position [657, 0]
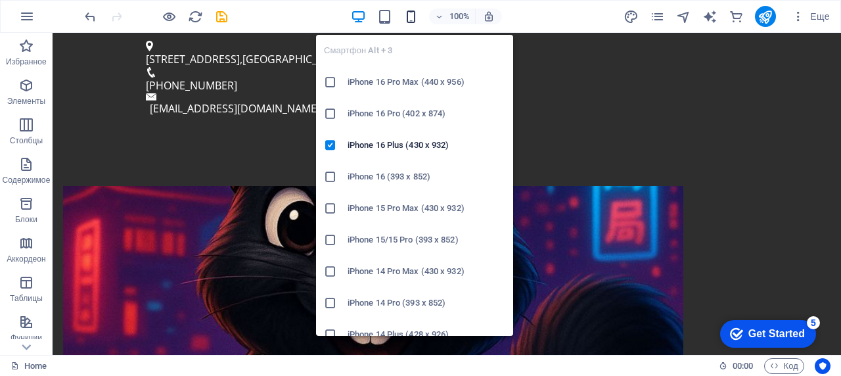
click at [407, 20] on icon "button" at bounding box center [410, 16] width 15 height 15
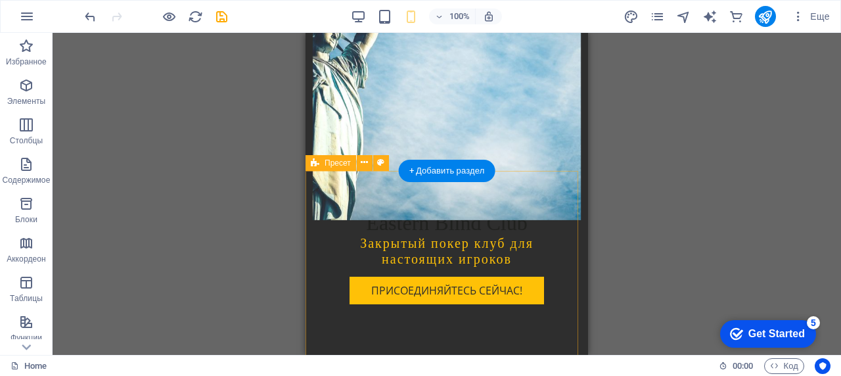
scroll to position [387, 0]
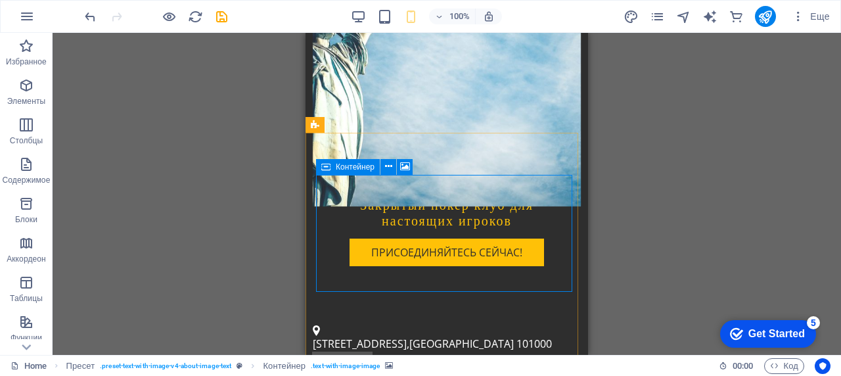
click at [351, 163] on span "Контейнер" at bounding box center [355, 167] width 39 height 8
click at [351, 165] on span "Контейнер" at bounding box center [355, 167] width 39 height 8
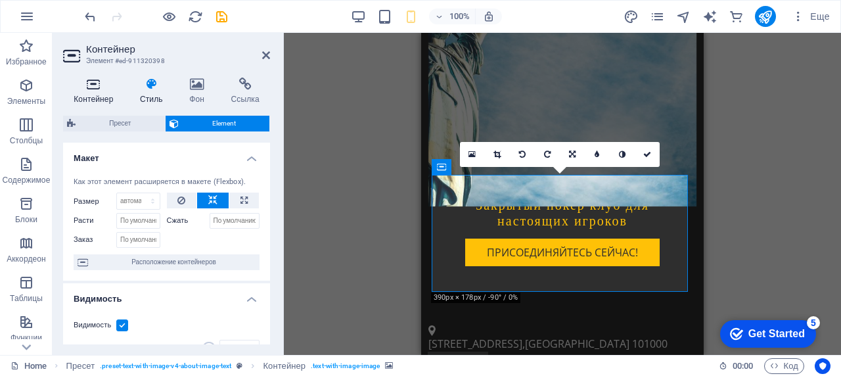
click at [89, 87] on icon at bounding box center [93, 83] width 61 height 13
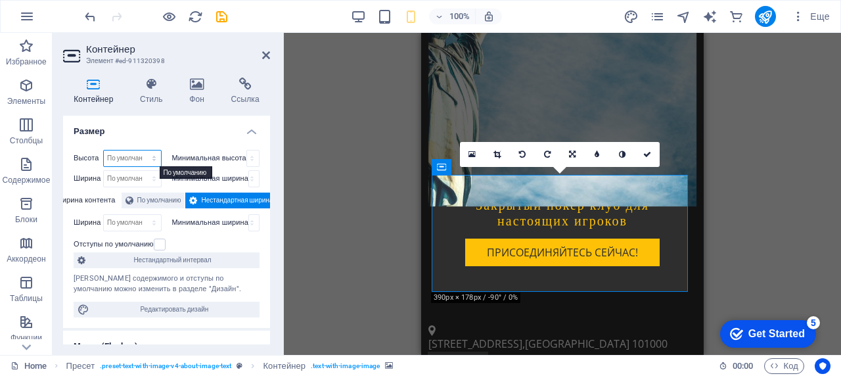
click at [151, 162] on select "По умолчанию px rem % vh vw" at bounding box center [132, 158] width 57 height 16
select select "%"
click at [141, 150] on select "По умолчанию px rem % vh vw" at bounding box center [132, 158] width 57 height 16
type input "100"
click at [153, 161] on select "По умолчанию px rem % vh vw" at bounding box center [151, 158] width 18 height 16
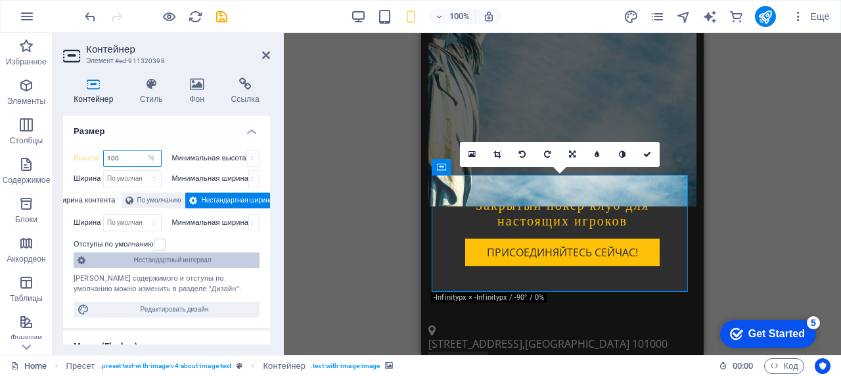
select select "px"
click at [142, 150] on select "По умолчанию px rem % vh vw" at bounding box center [151, 158] width 18 height 16
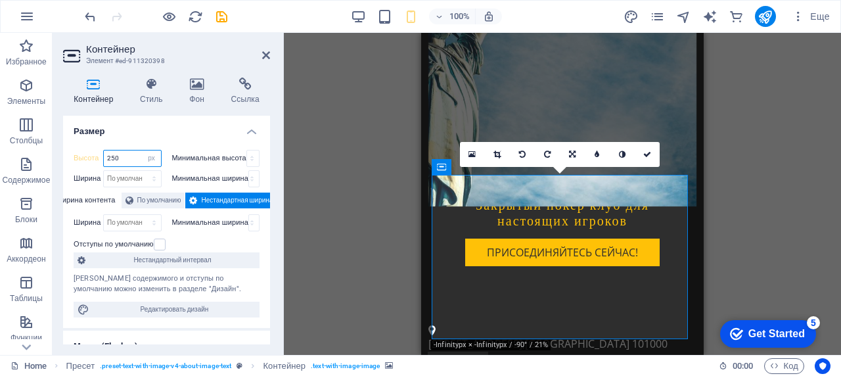
click at [129, 160] on input "250" at bounding box center [132, 158] width 57 height 16
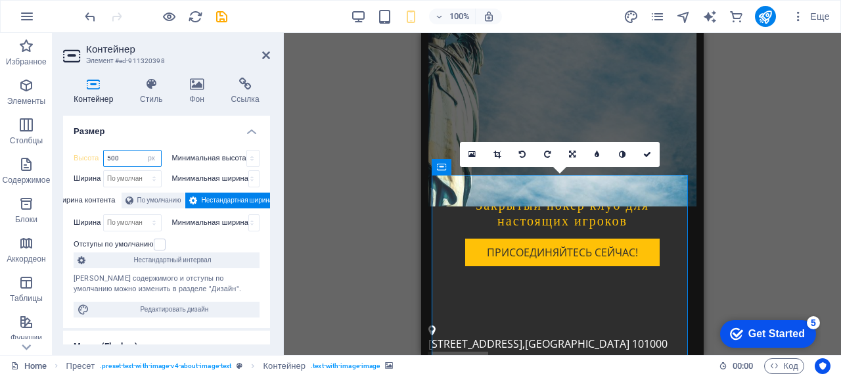
type input "500"
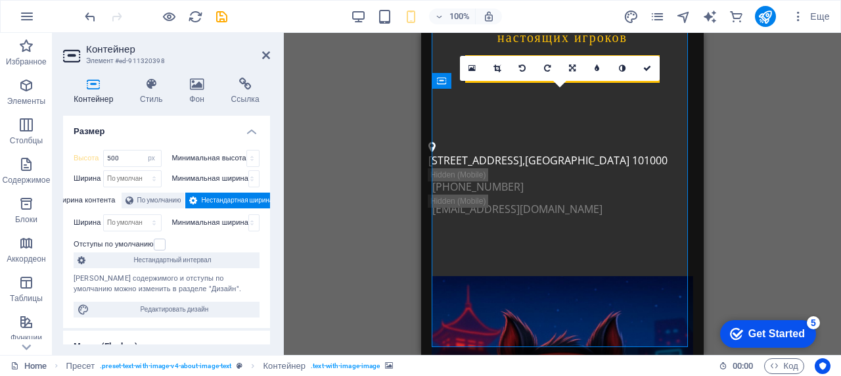
scroll to position [657, 0]
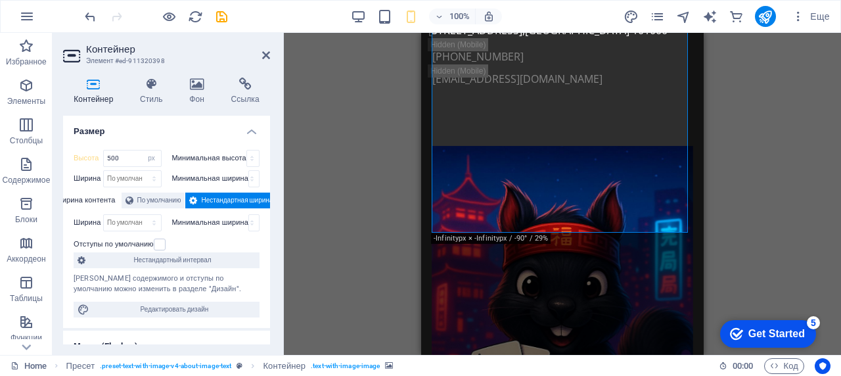
click at [762, 123] on div "Перетащите сюда, чтобы заменить текущее содержимое. Нажмите Ctrl, если хотите с…" at bounding box center [562, 194] width 557 height 322
click at [326, 146] on div "Перетащите сюда, чтобы заменить текущее содержимое. Нажмите Ctrl, если хотите с…" at bounding box center [562, 194] width 557 height 322
click at [266, 52] on icon at bounding box center [266, 55] width 8 height 11
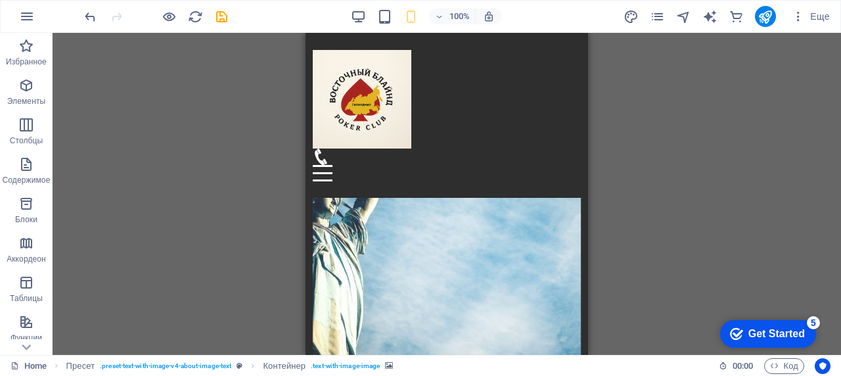
scroll to position [0, 0]
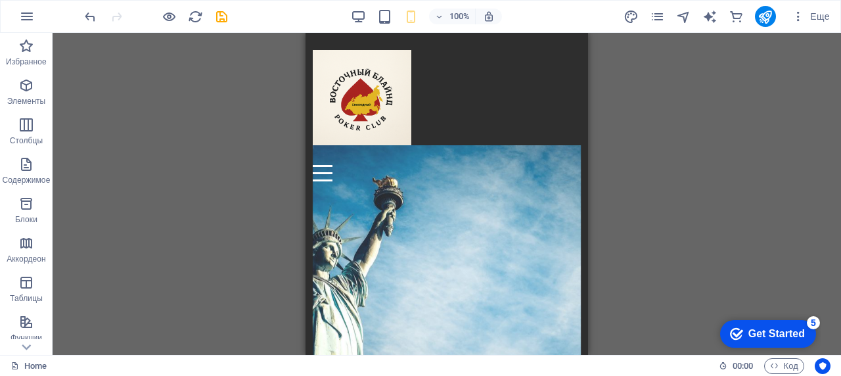
click at [748, 334] on div "Get Started" at bounding box center [776, 334] width 56 height 12
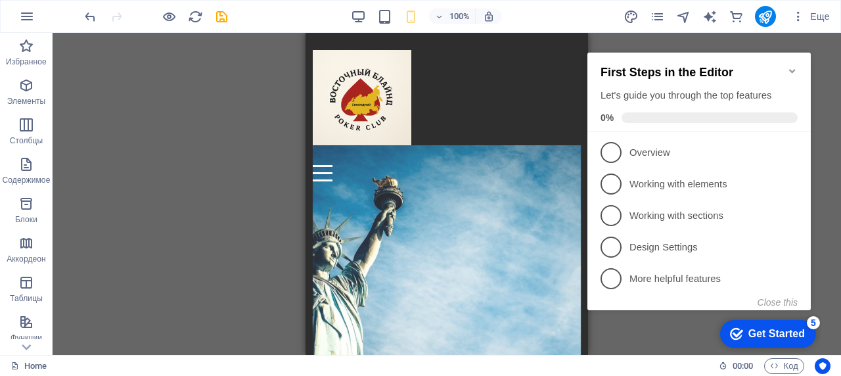
click at [699, 322] on div "checkmark Get Started 5 First Steps in the Editor Let's guide you through the t…" at bounding box center [701, 192] width 239 height 319
click at [789, 68] on icon "Minimize checklist" at bounding box center [792, 71] width 11 height 11
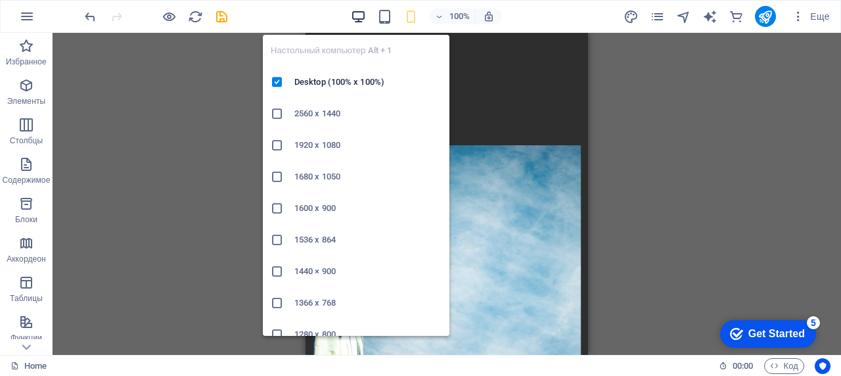
click at [357, 14] on icon "button" at bounding box center [358, 16] width 15 height 15
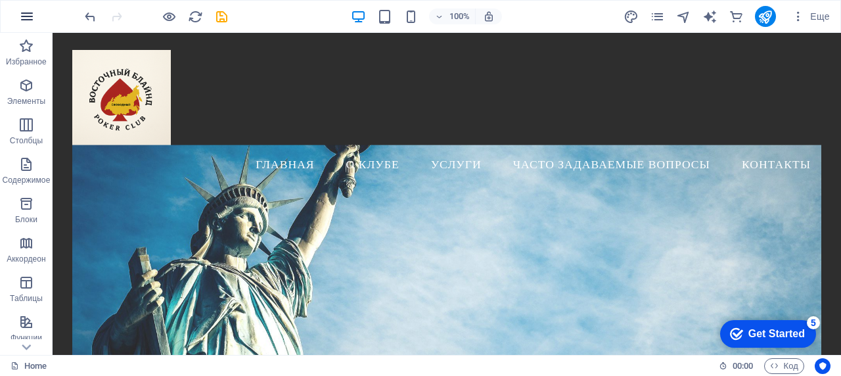
click at [29, 18] on icon "button" at bounding box center [27, 17] width 16 height 16
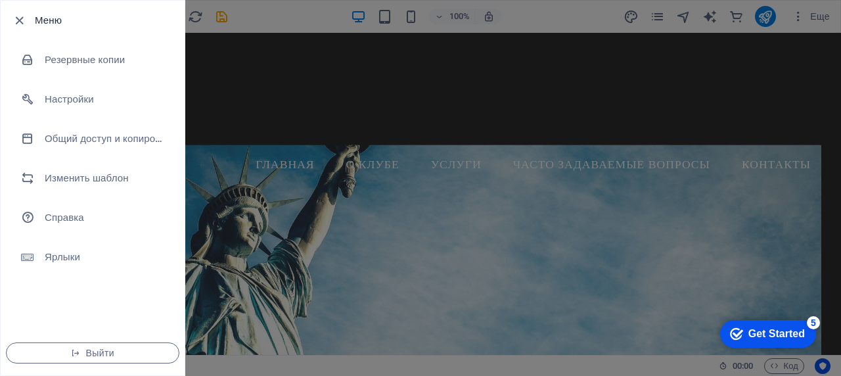
click at [533, 64] on div at bounding box center [420, 188] width 841 height 376
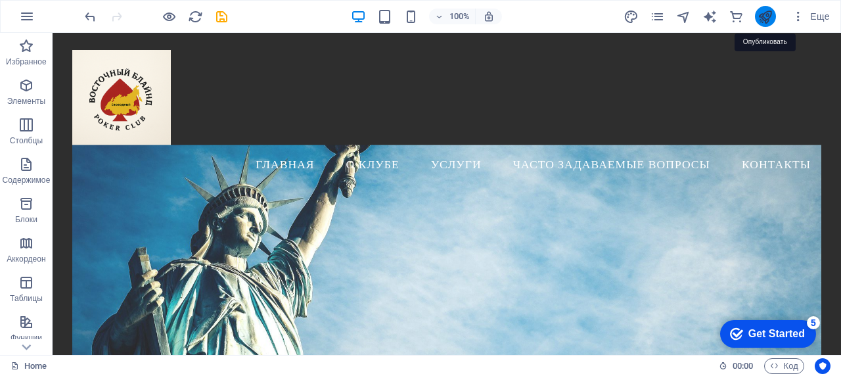
click at [766, 18] on icon "publish" at bounding box center [764, 16] width 15 height 15
